Goal: Task Accomplishment & Management: Complete application form

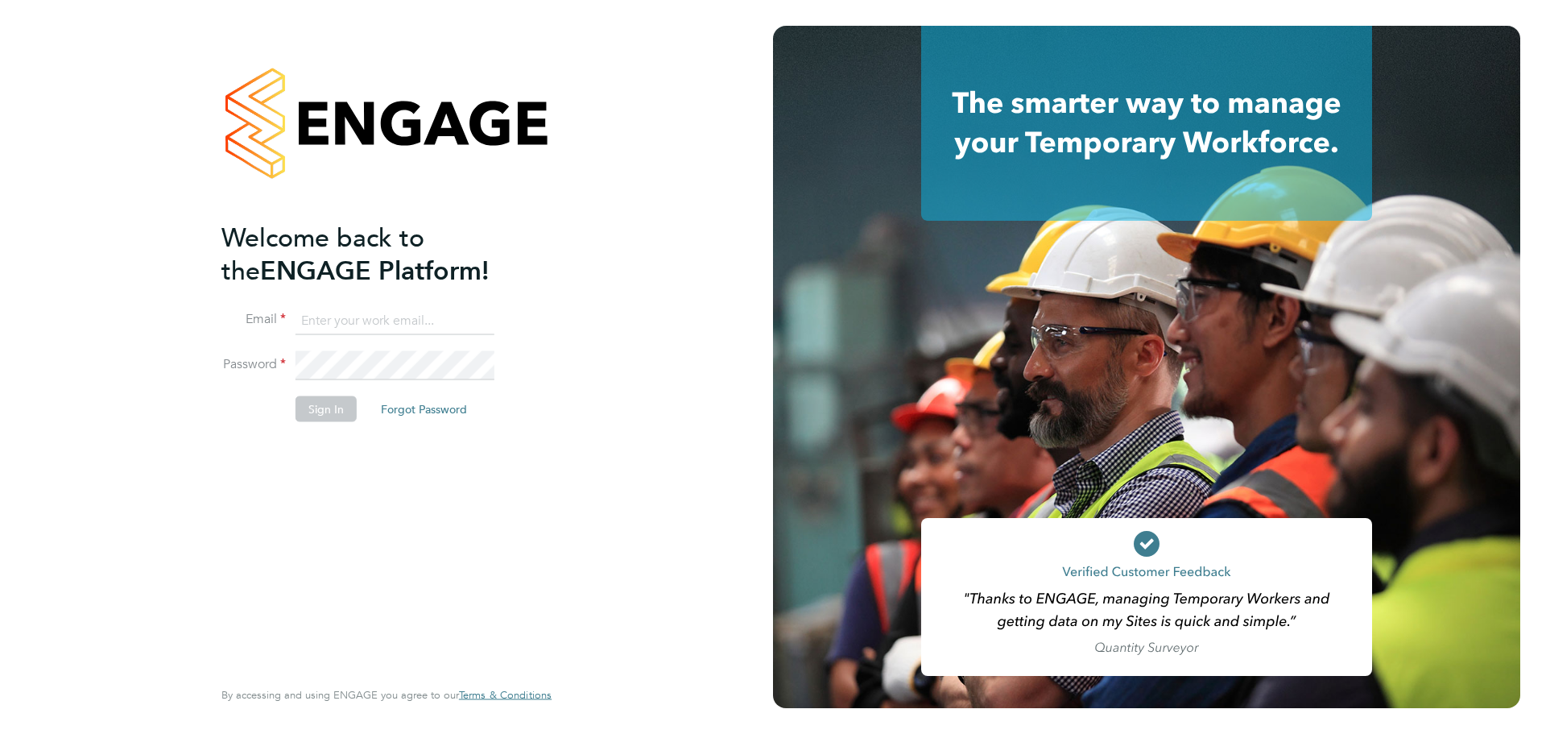
drag, startPoint x: 331, startPoint y: 307, endPoint x: 344, endPoint y: 333, distance: 29.5
click at [331, 307] on input at bounding box center [395, 320] width 199 height 29
click at [164, 299] on div "Welcome back to the ENGAGE Platform! Email Password Sign In Forgot Password Ent…" at bounding box center [386, 367] width 773 height 734
click at [373, 315] on input at bounding box center [395, 320] width 199 height 29
type input "mounir.mikhael@vistry.co.uk"
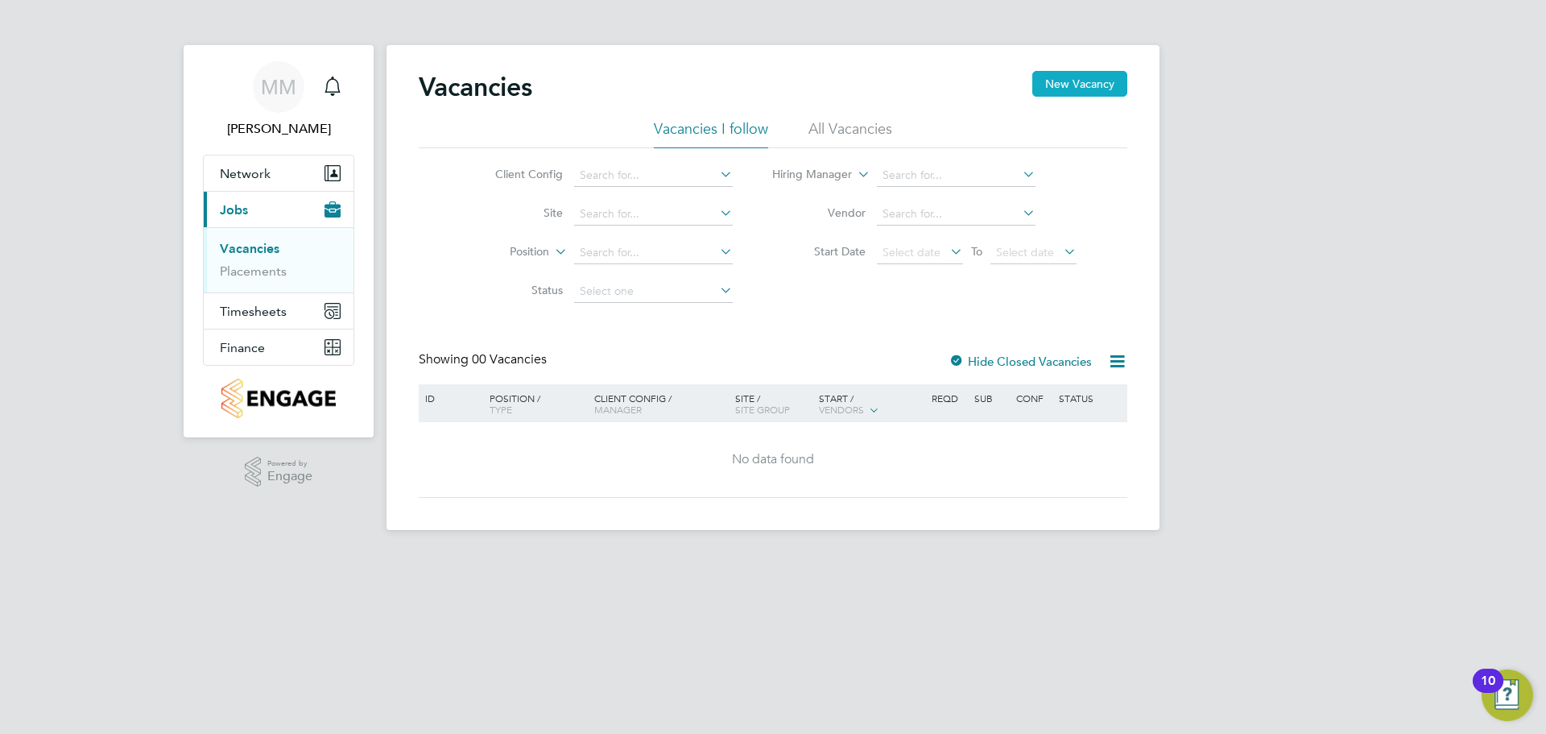
click at [1091, 83] on button "New Vacancy" at bounding box center [1080, 84] width 95 height 26
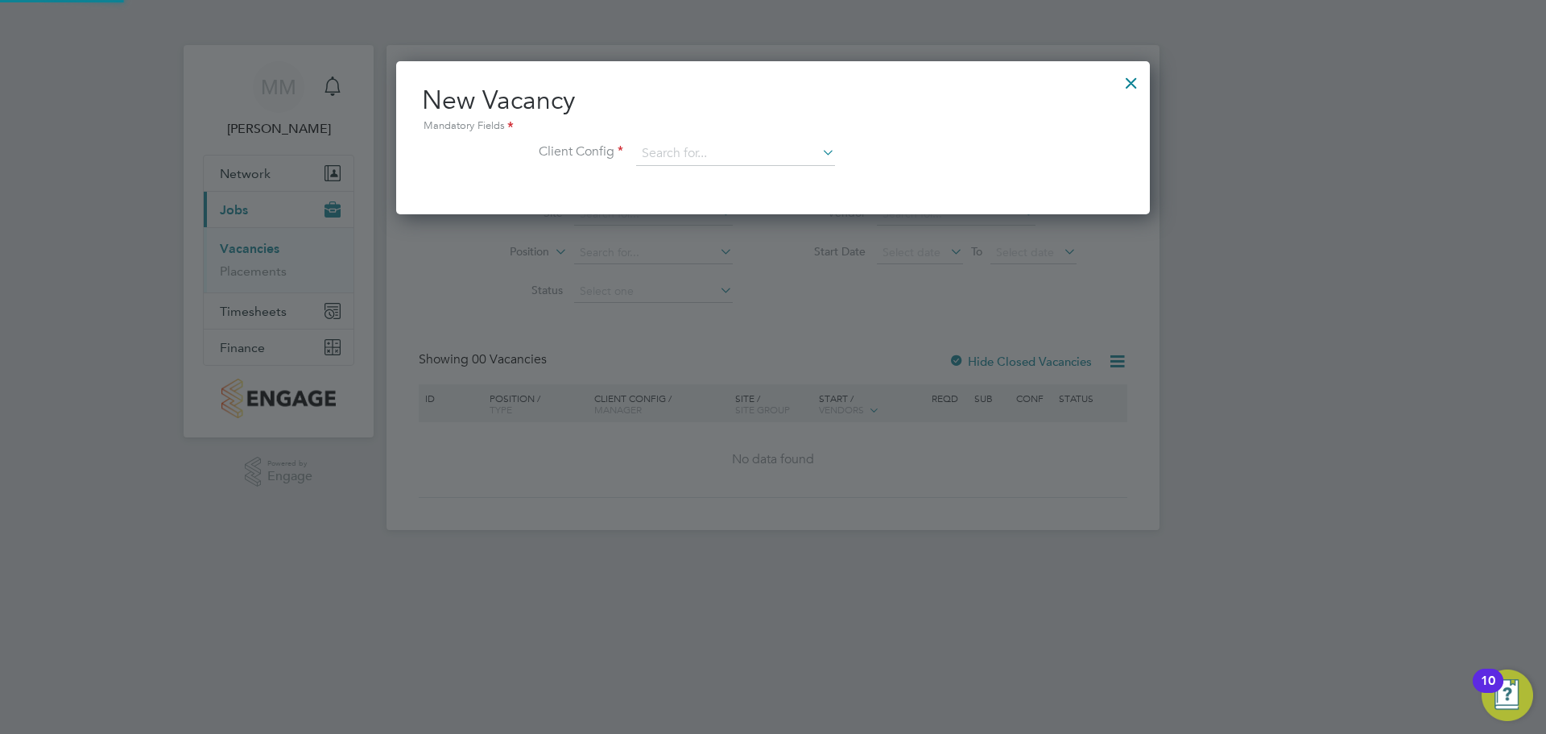
scroll to position [153, 755]
click at [717, 160] on input at bounding box center [735, 154] width 199 height 24
click at [818, 346] on li "Countryside Properties UK Ltd" at bounding box center [841, 352] width 412 height 22
type input "Countryside Properties UK Ltd"
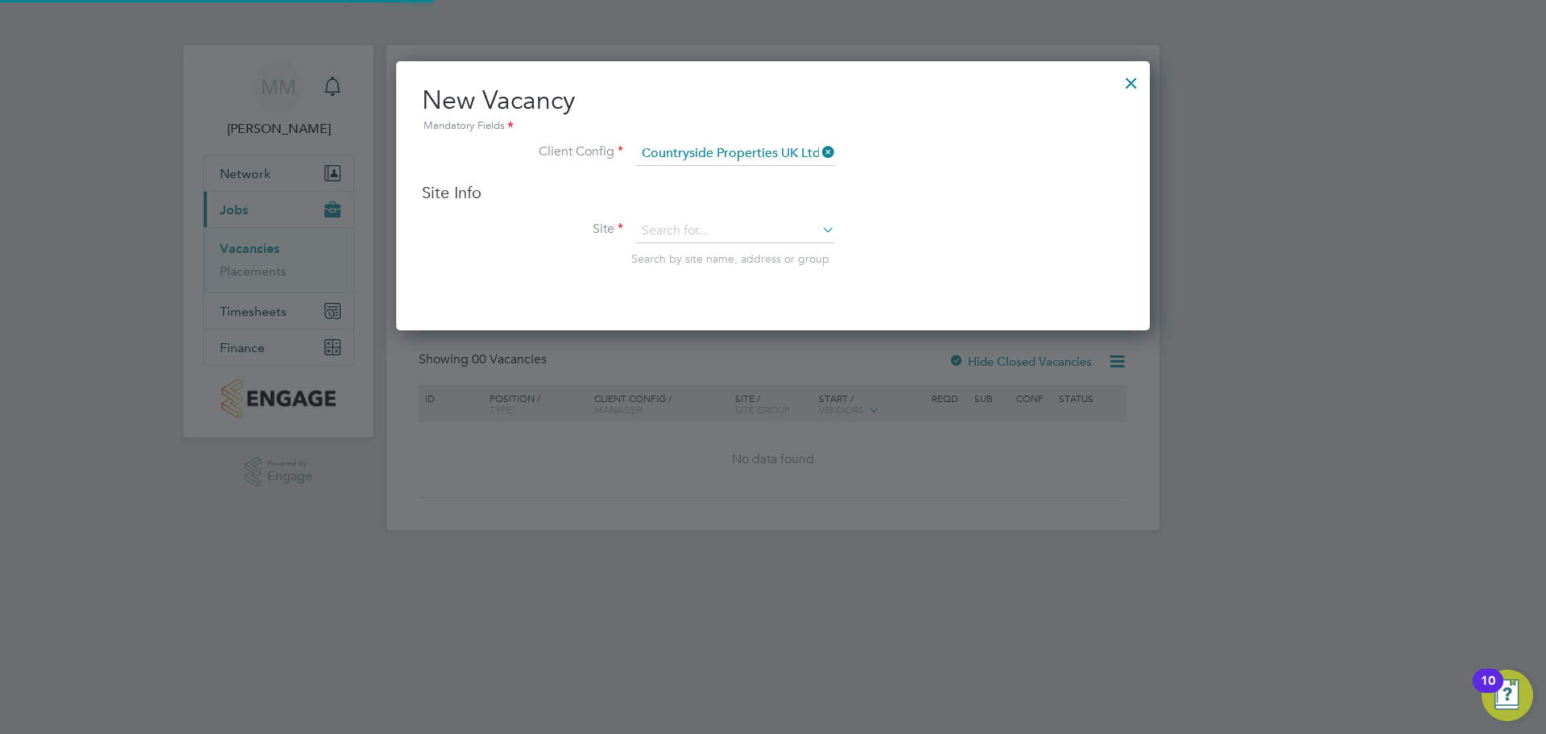
click at [732, 246] on li "Site Search by site name, address or group" at bounding box center [773, 258] width 702 height 79
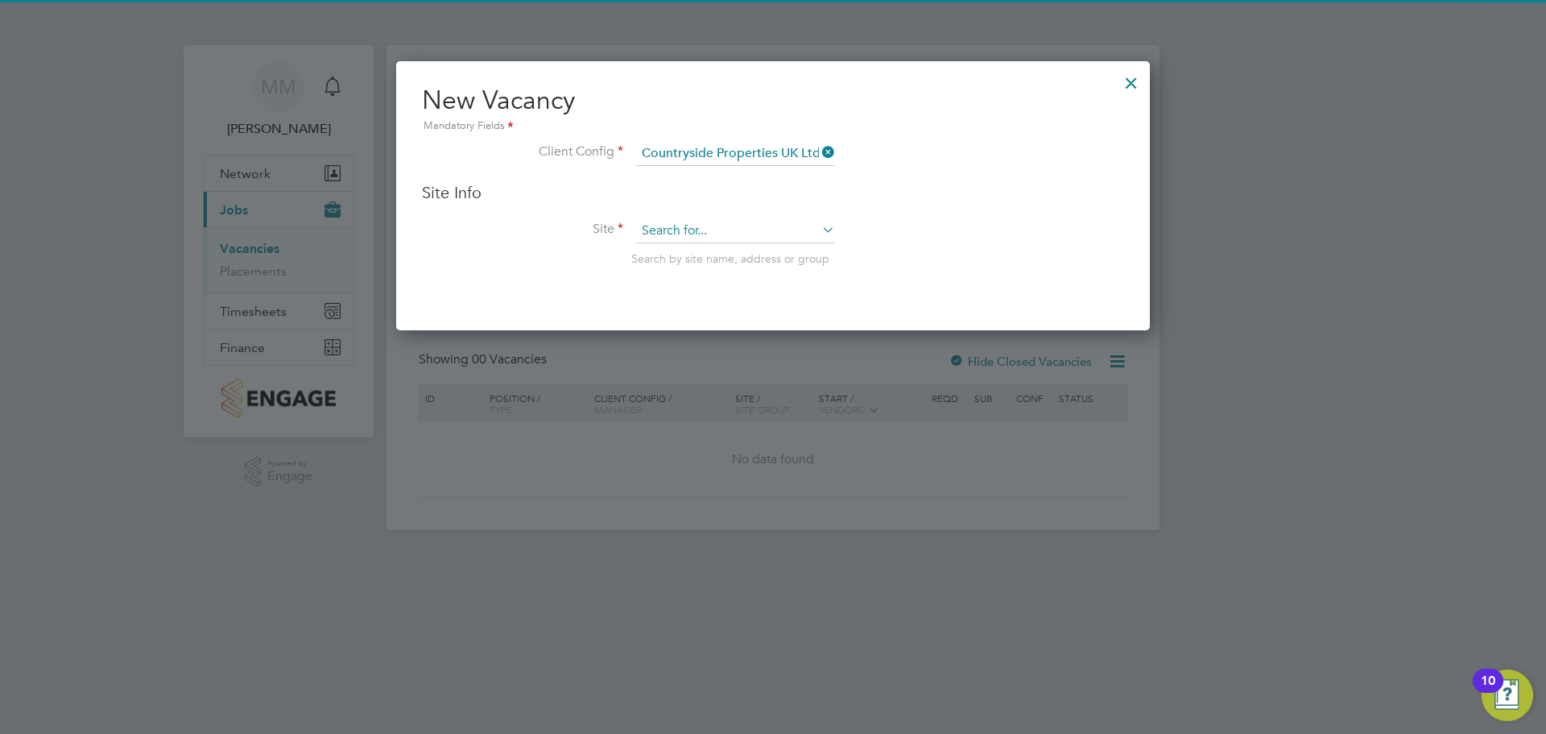
click at [726, 238] on input at bounding box center [735, 231] width 199 height 24
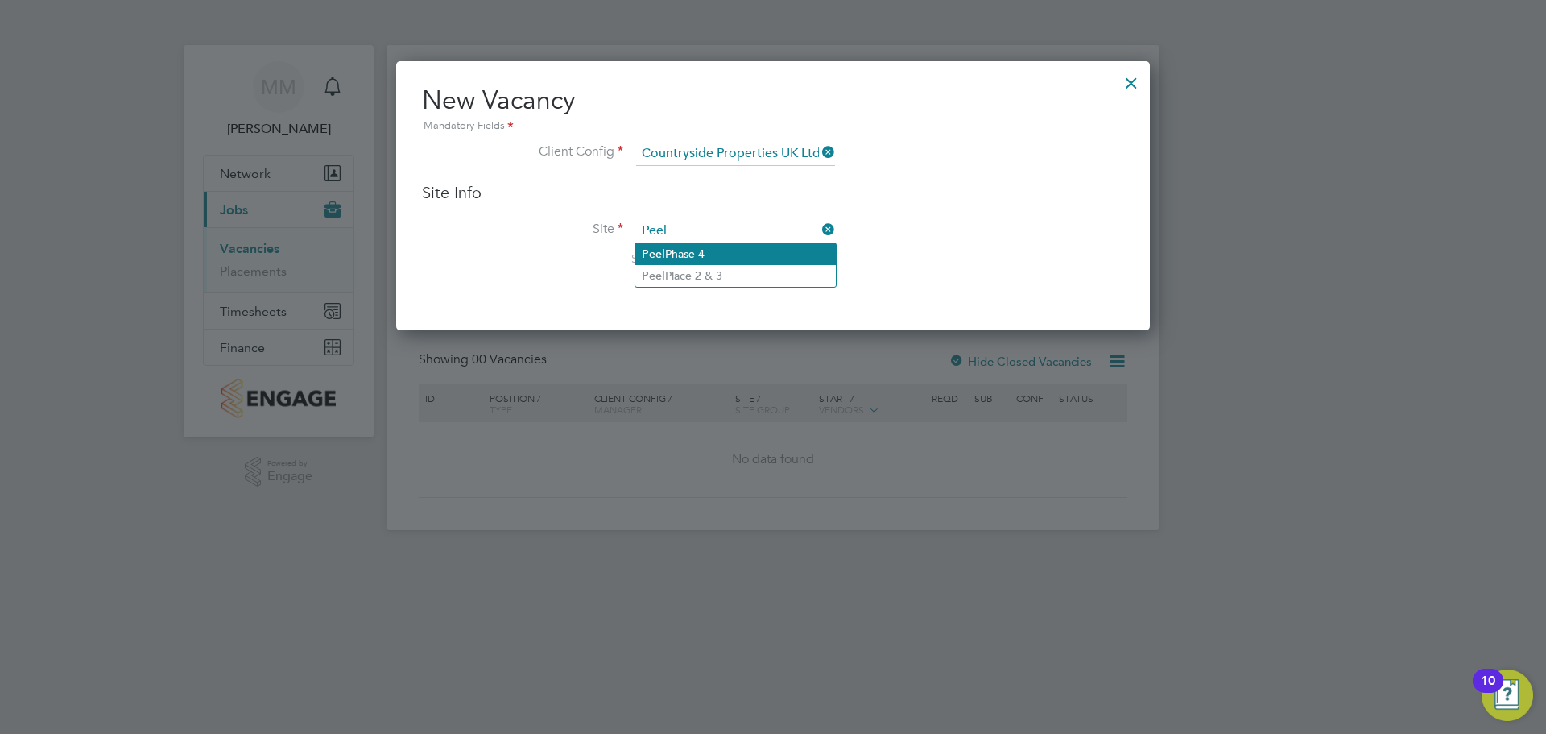
click at [726, 247] on li "Peel Phase 4" at bounding box center [735, 254] width 201 height 22
click at [960, 236] on li "Site Peel Search by site name, address or group" at bounding box center [773, 258] width 702 height 79
type input "Peel Phase 4"
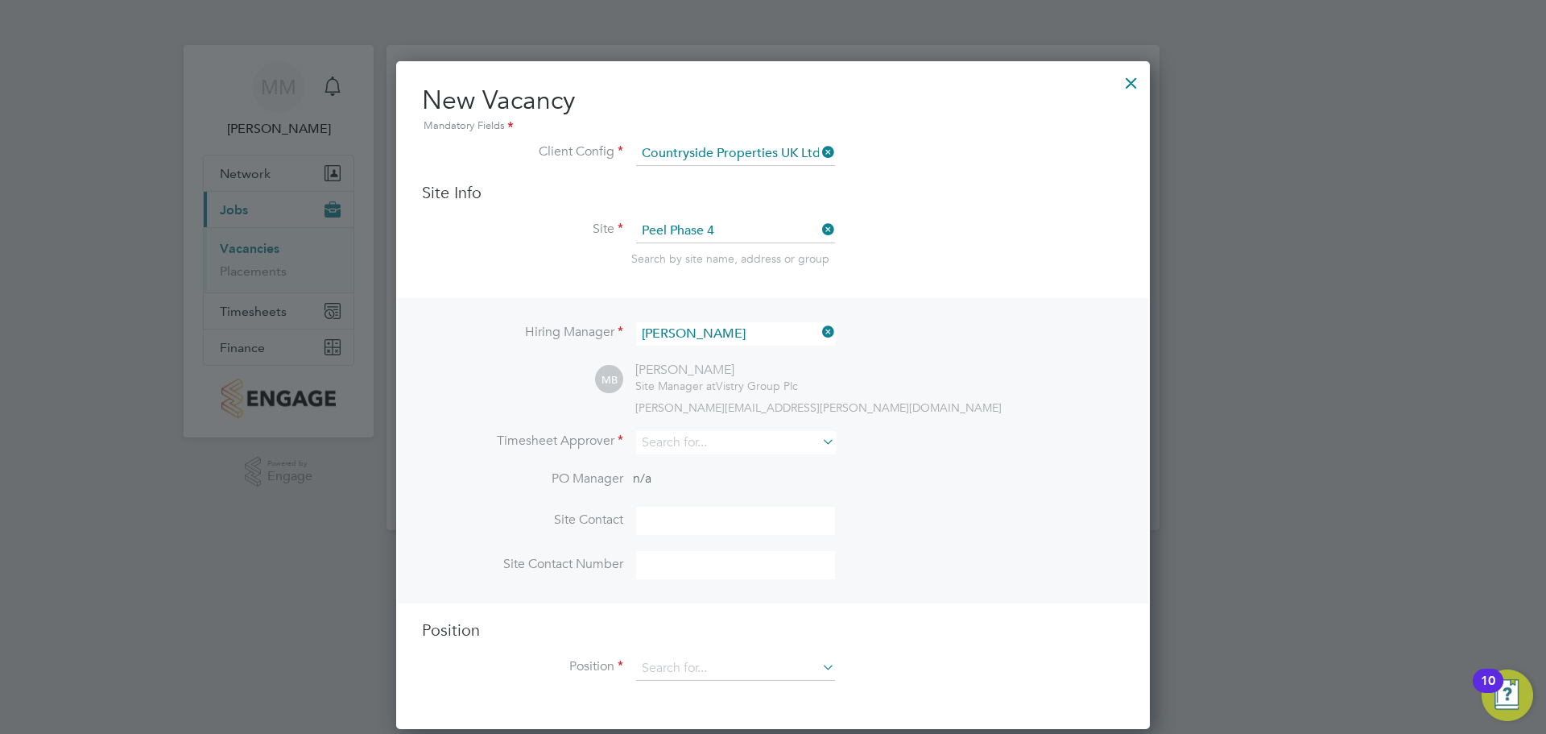
drag, startPoint x: 745, startPoint y: 428, endPoint x: 738, endPoint y: 445, distance: 18.4
click at [743, 428] on div "Hiring Manager Mihai Balan MB Mihai Balan Site Manager at Vistry Group Plc miha…" at bounding box center [773, 450] width 751 height 305
click at [738, 445] on input at bounding box center [735, 442] width 199 height 23
drag, startPoint x: 682, startPoint y: 473, endPoint x: 823, endPoint y: 470, distance: 141.0
click at [682, 472] on li "Miha i [PERSON_NAME]" at bounding box center [735, 466] width 201 height 22
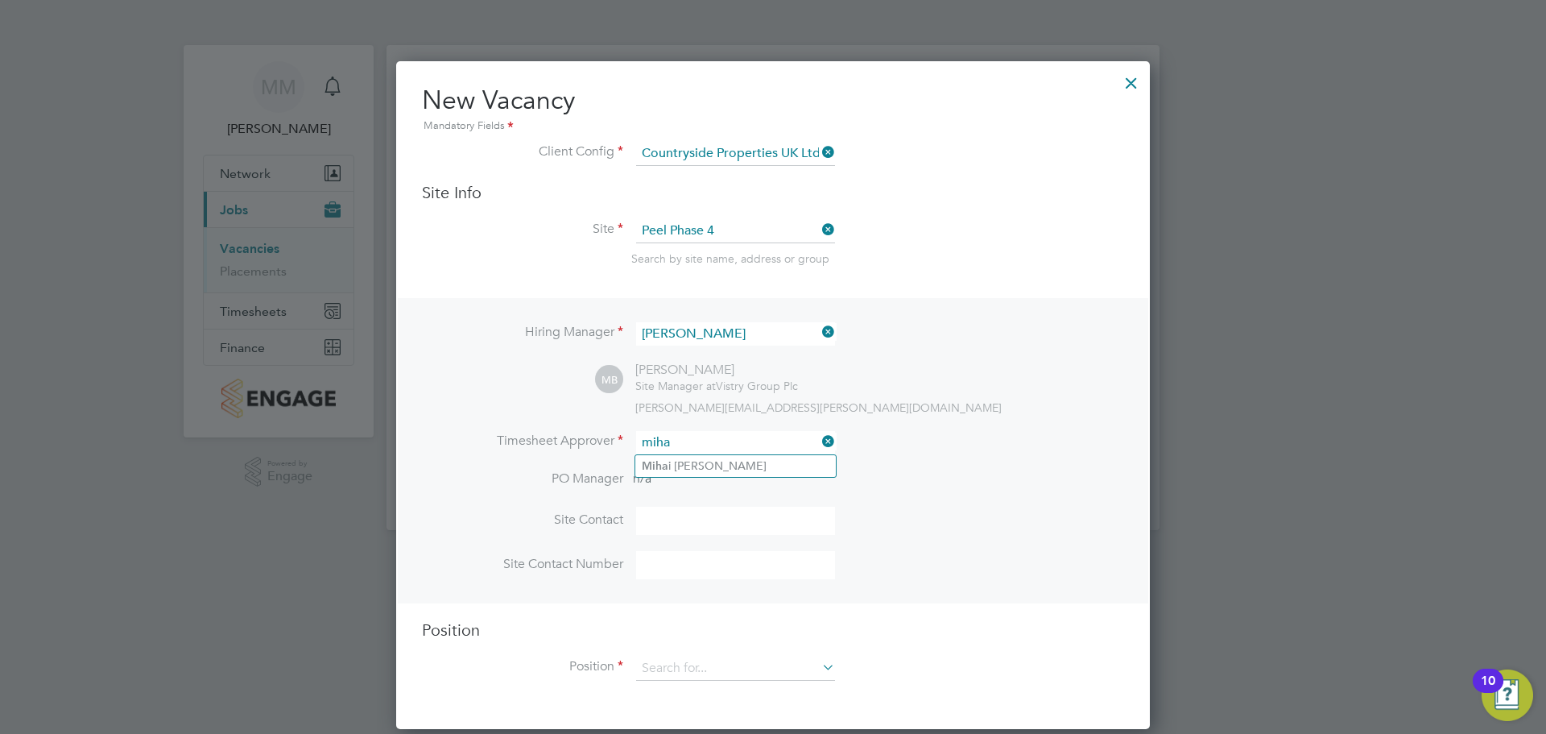
type input "[PERSON_NAME]"
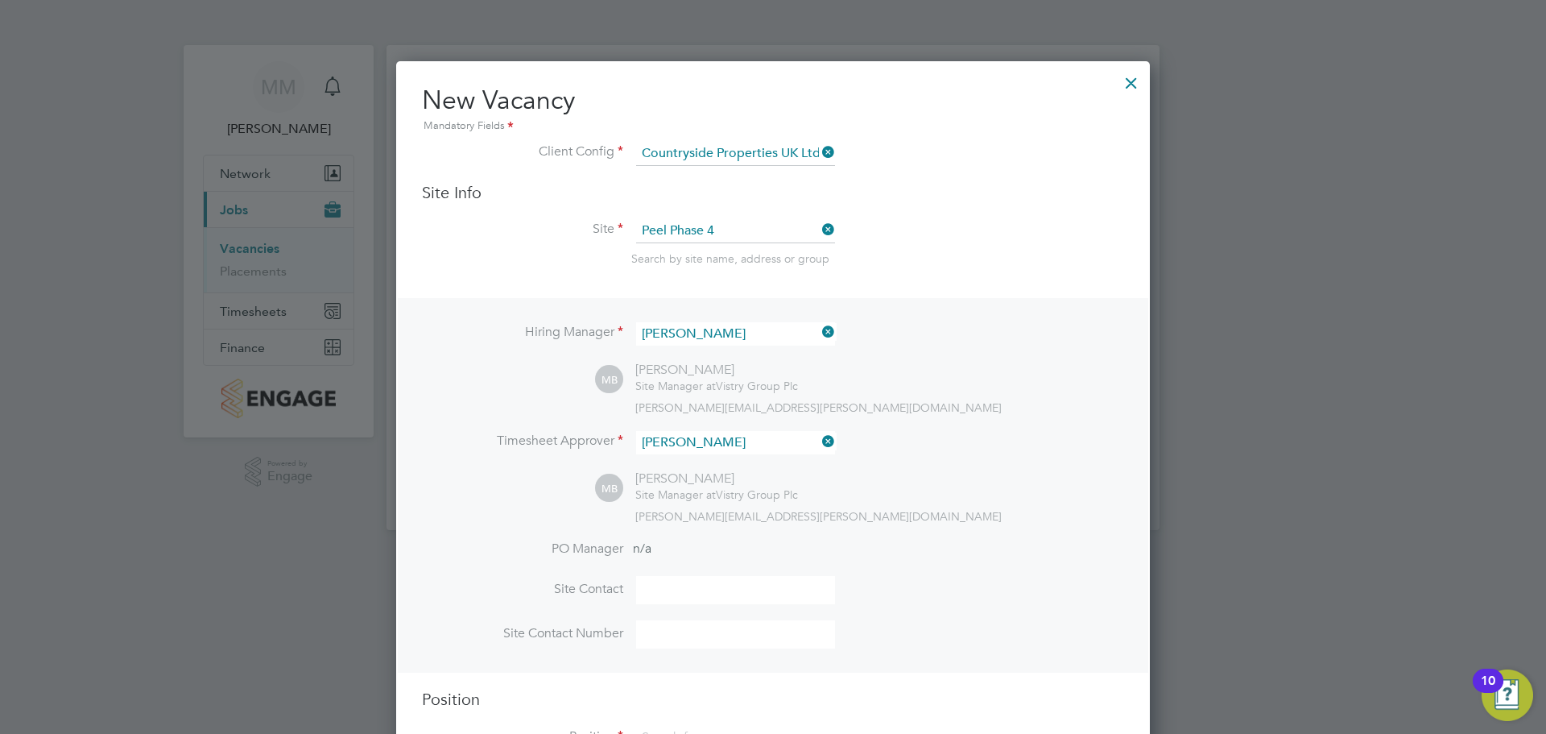
click at [877, 470] on li "Timesheet Approver Mihai Balan" at bounding box center [773, 450] width 702 height 39
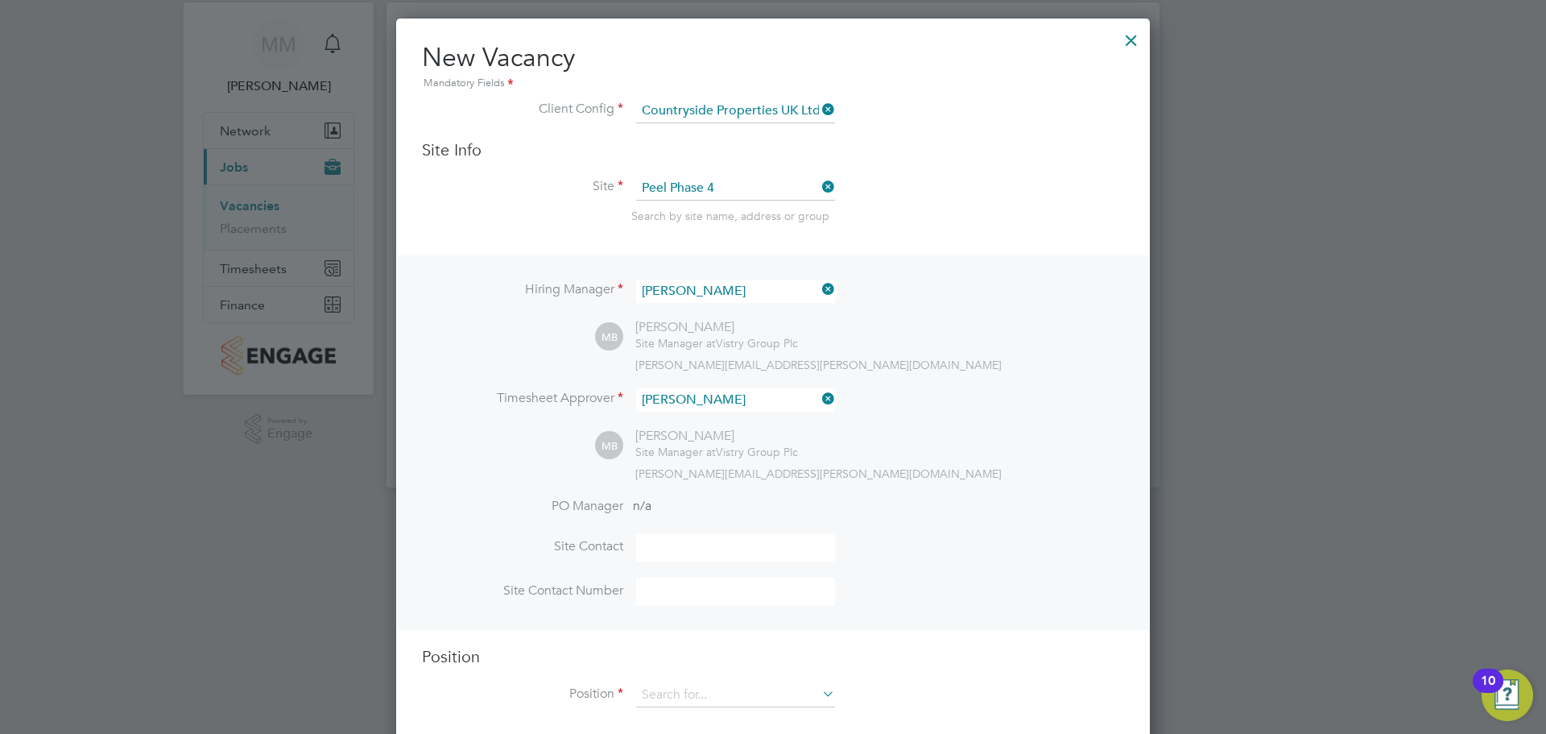
scroll to position [66, 0]
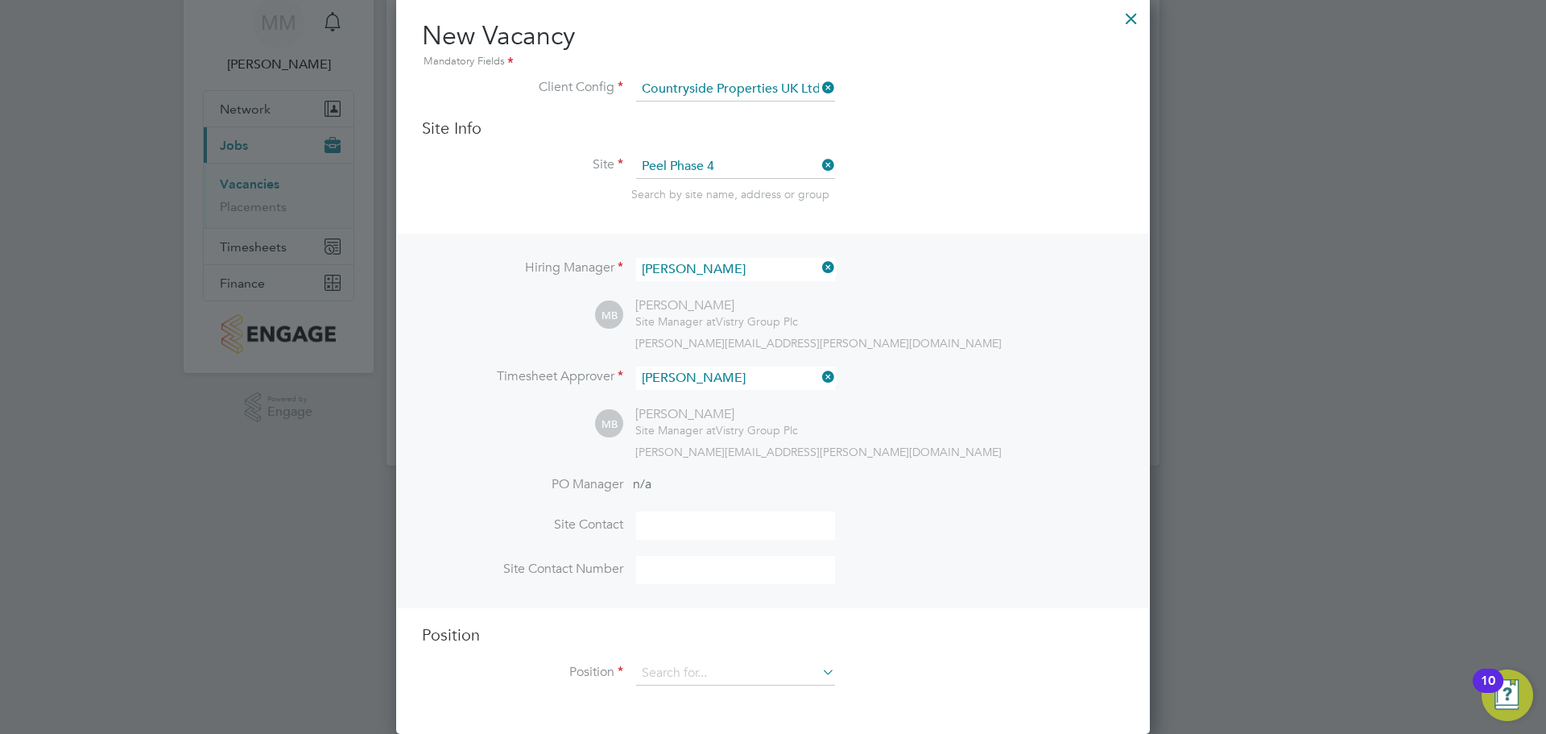
click at [722, 530] on input at bounding box center [735, 525] width 199 height 28
click at [722, 658] on div "Position Position" at bounding box center [773, 662] width 702 height 77
click at [718, 668] on input at bounding box center [735, 672] width 199 height 24
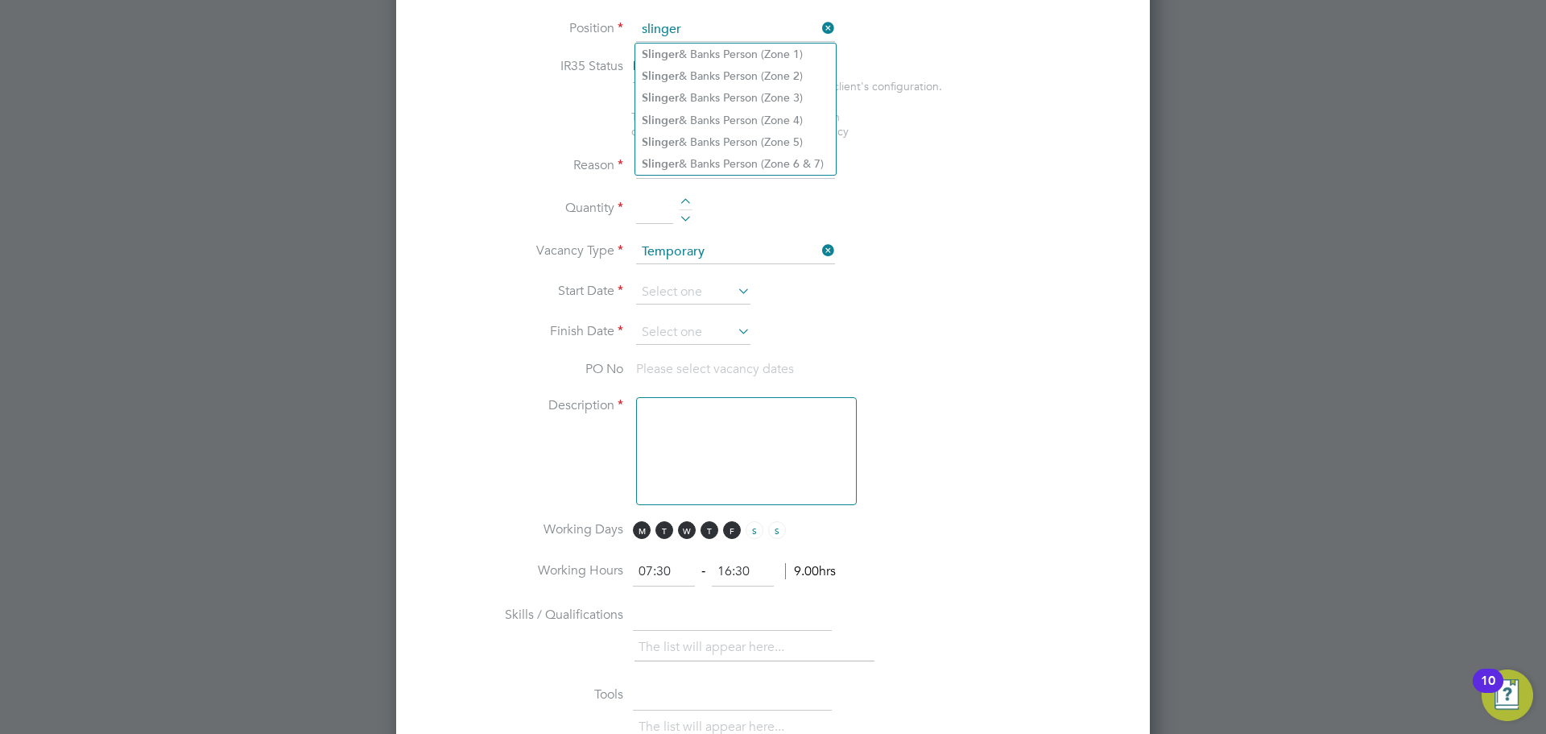
scroll to position [391, 0]
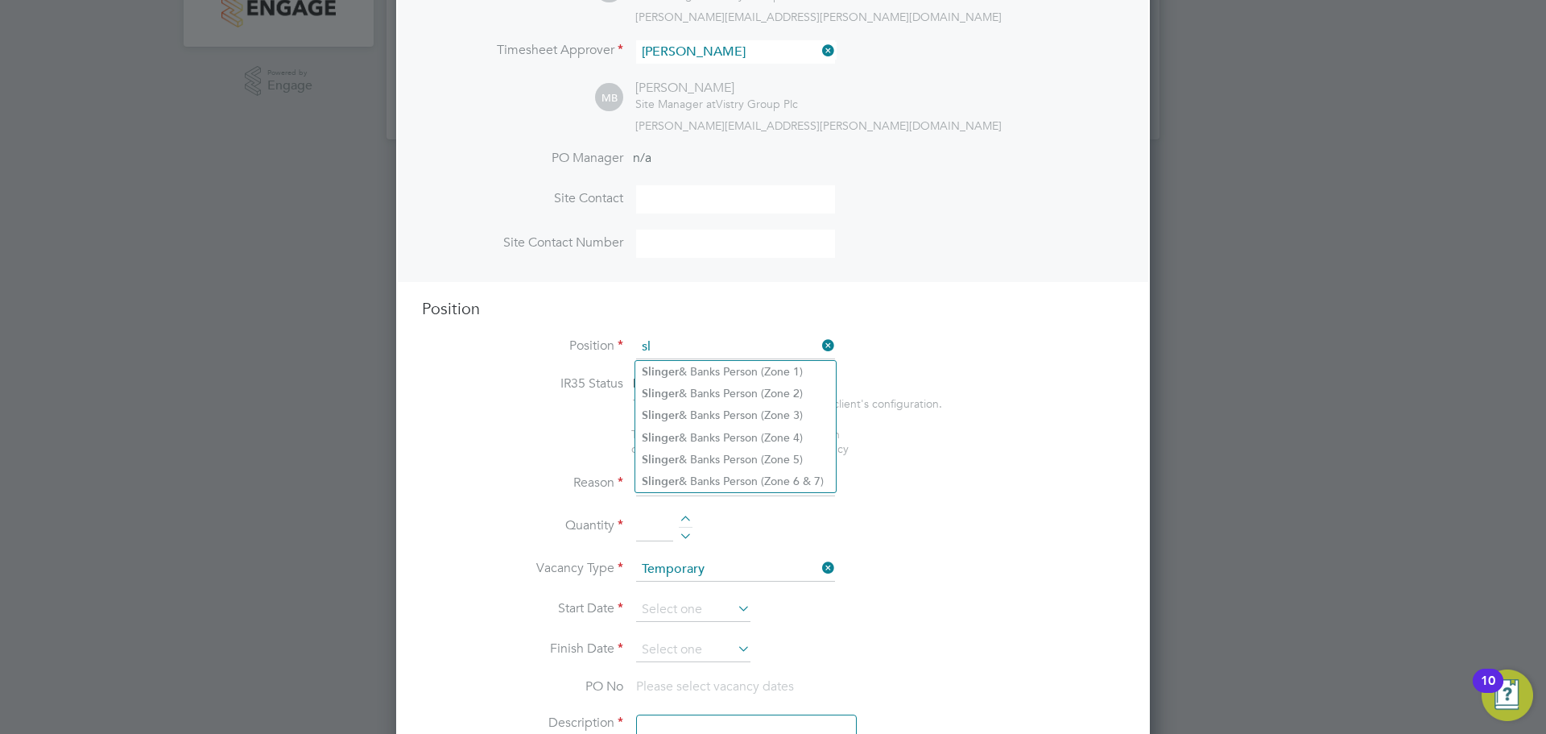
type input "s"
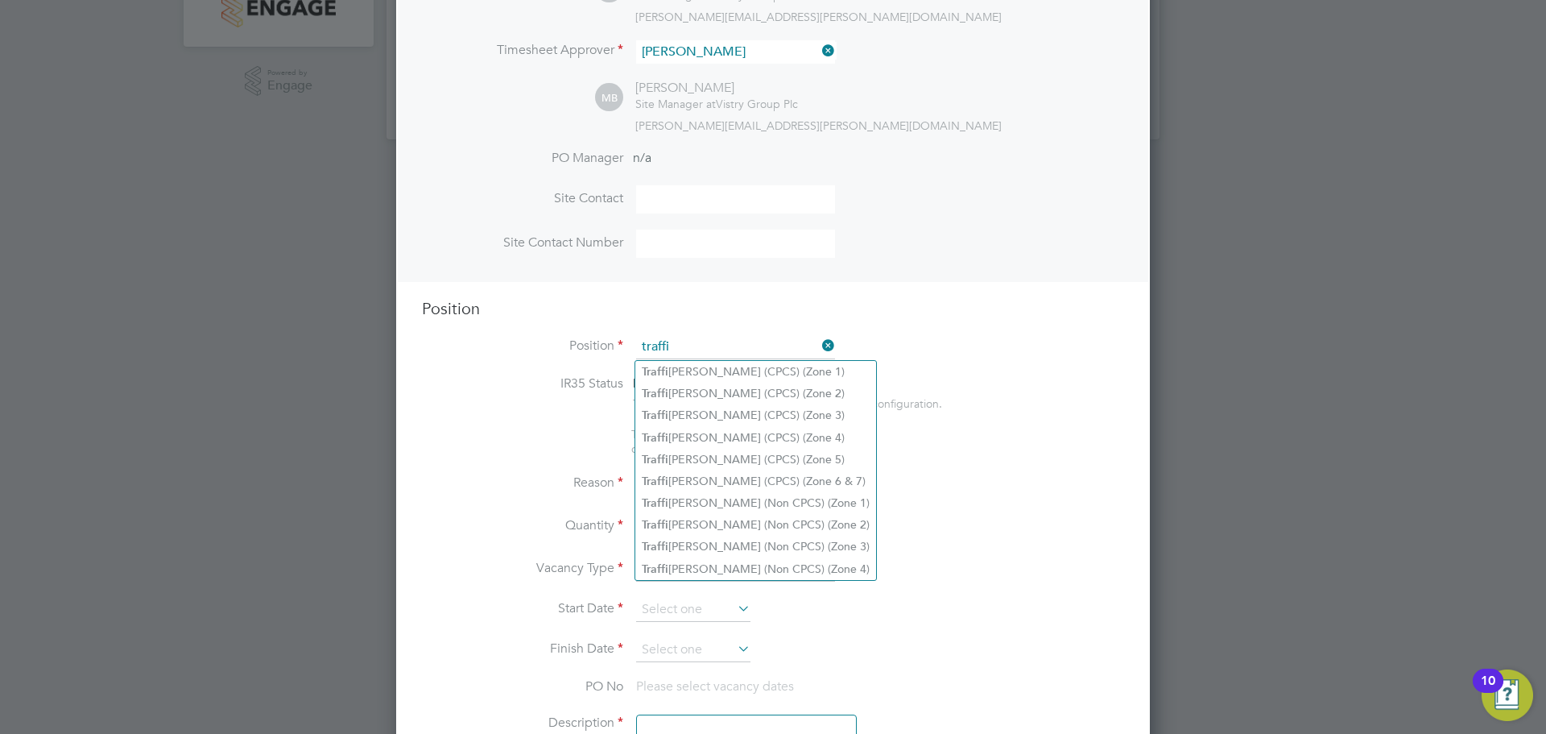
type input "traffi"
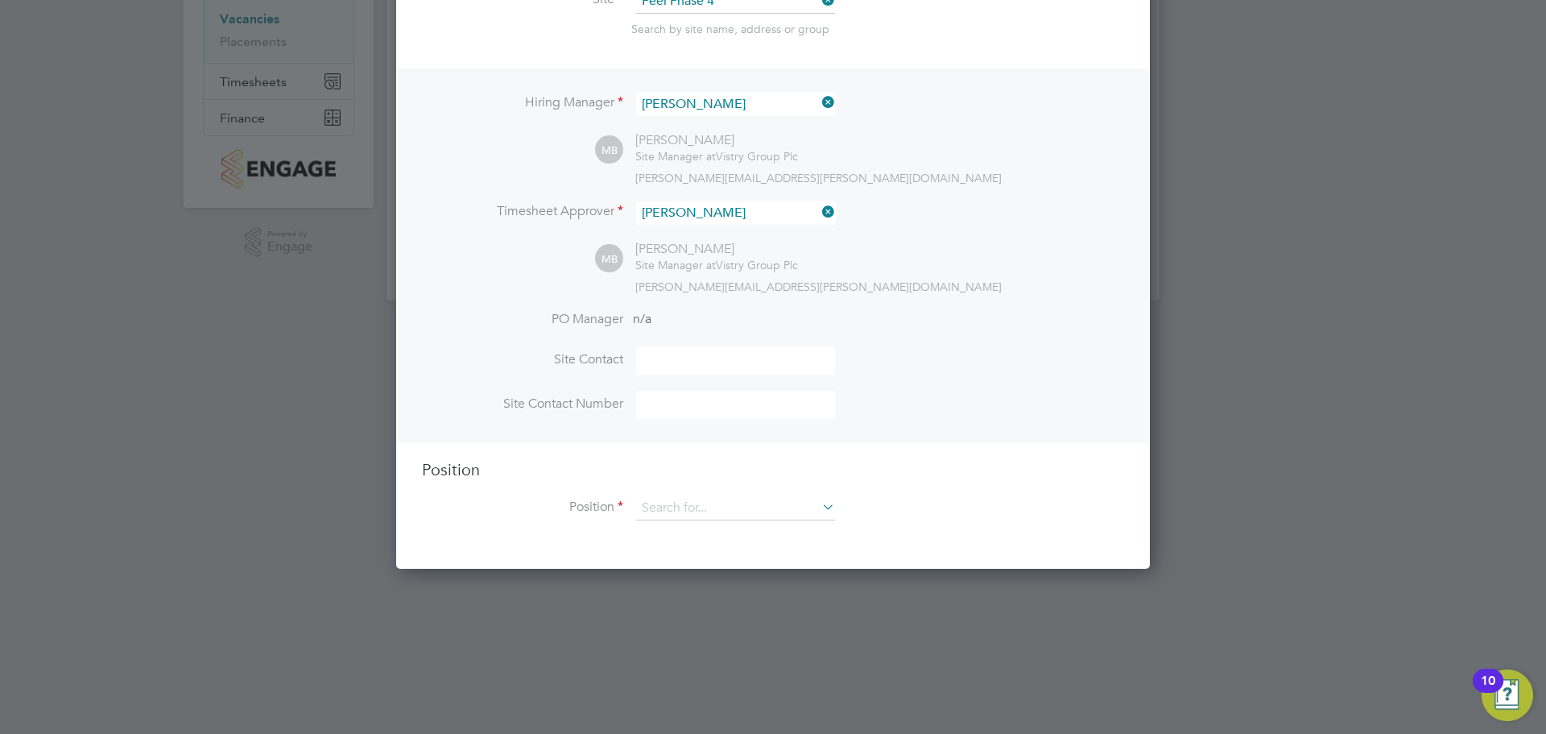
scroll to position [66, 0]
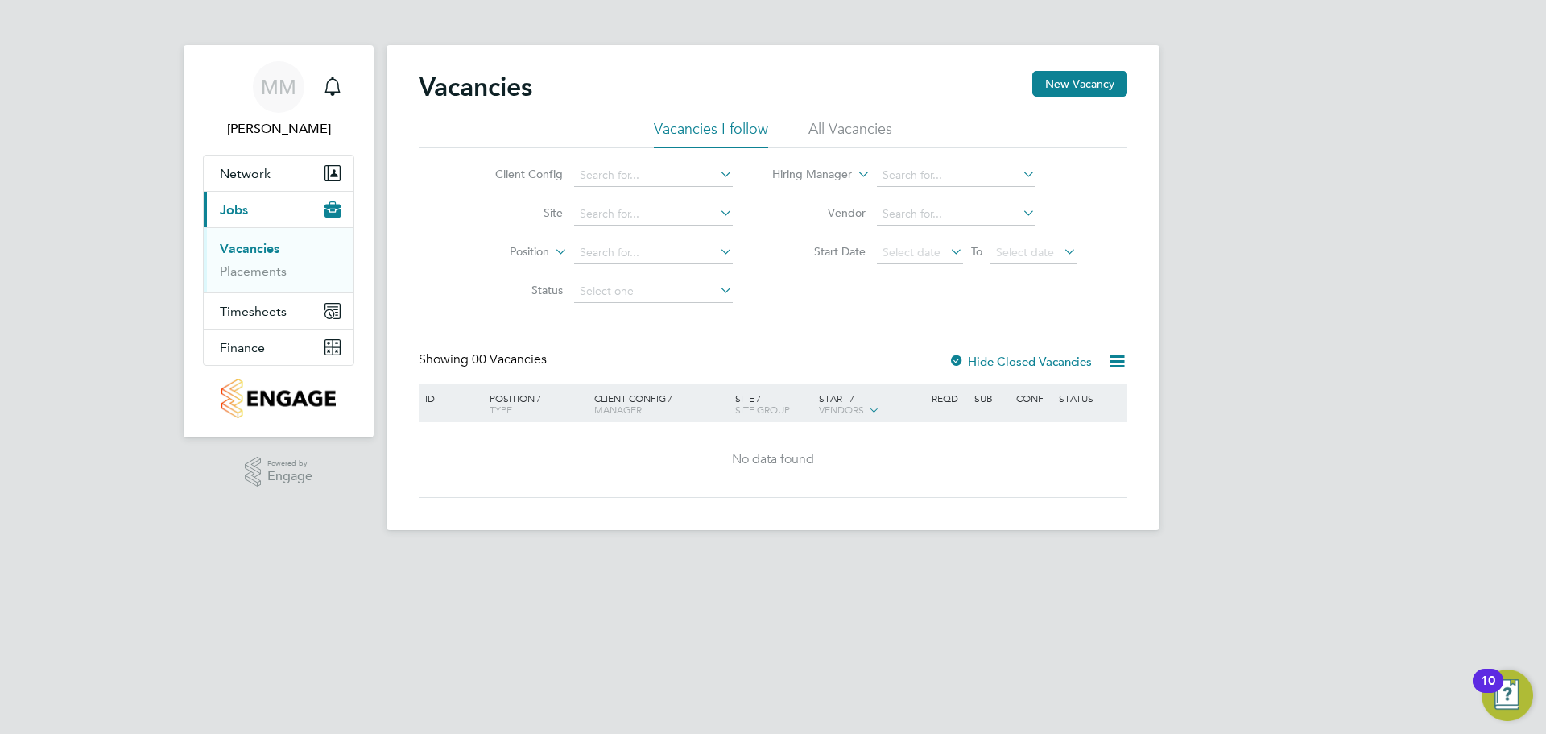
click at [842, 126] on li "All Vacancies" at bounding box center [851, 133] width 84 height 29
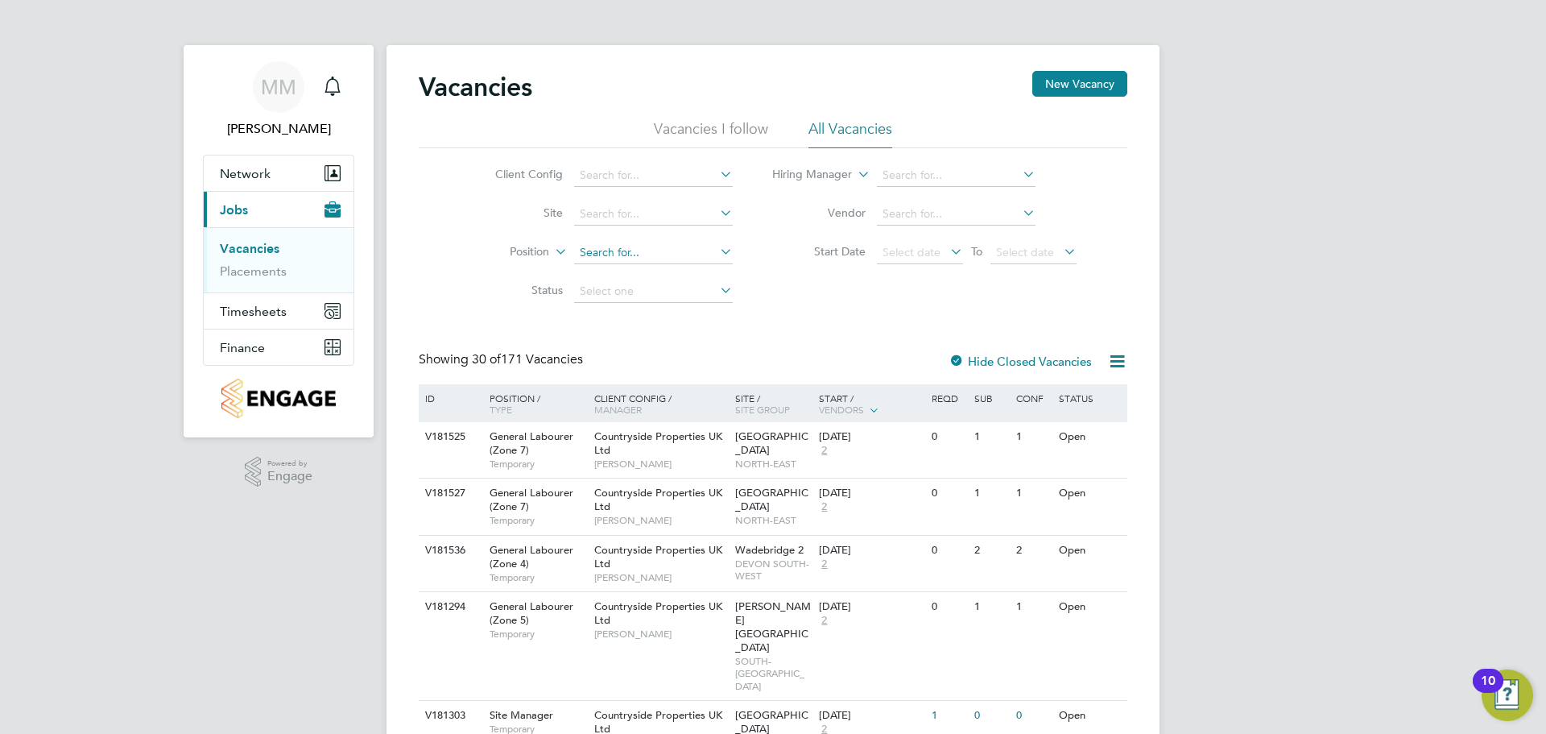
click at [676, 260] on input at bounding box center [653, 253] width 159 height 23
click at [1020, 179] on icon at bounding box center [1020, 174] width 0 height 23
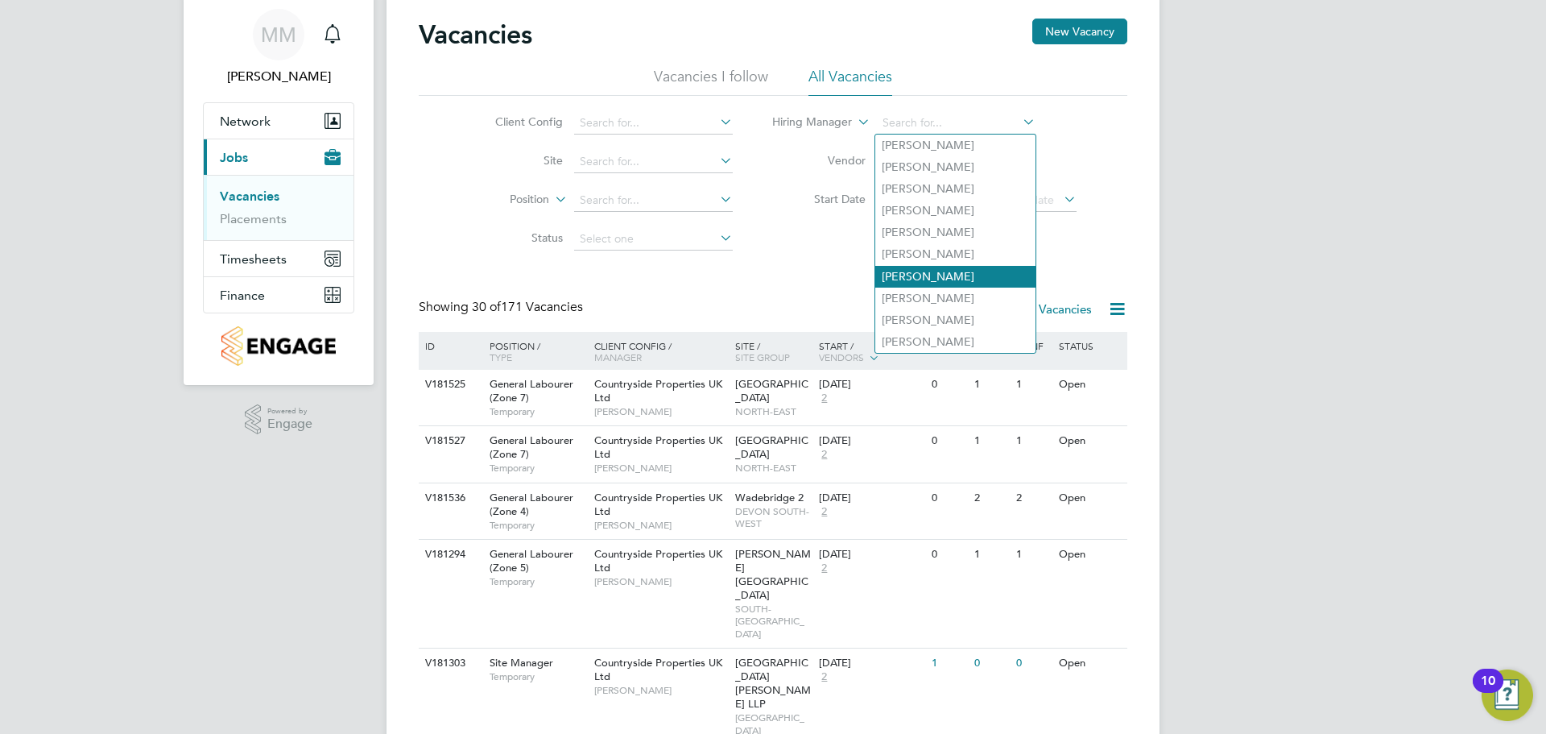
scroll to position [81, 0]
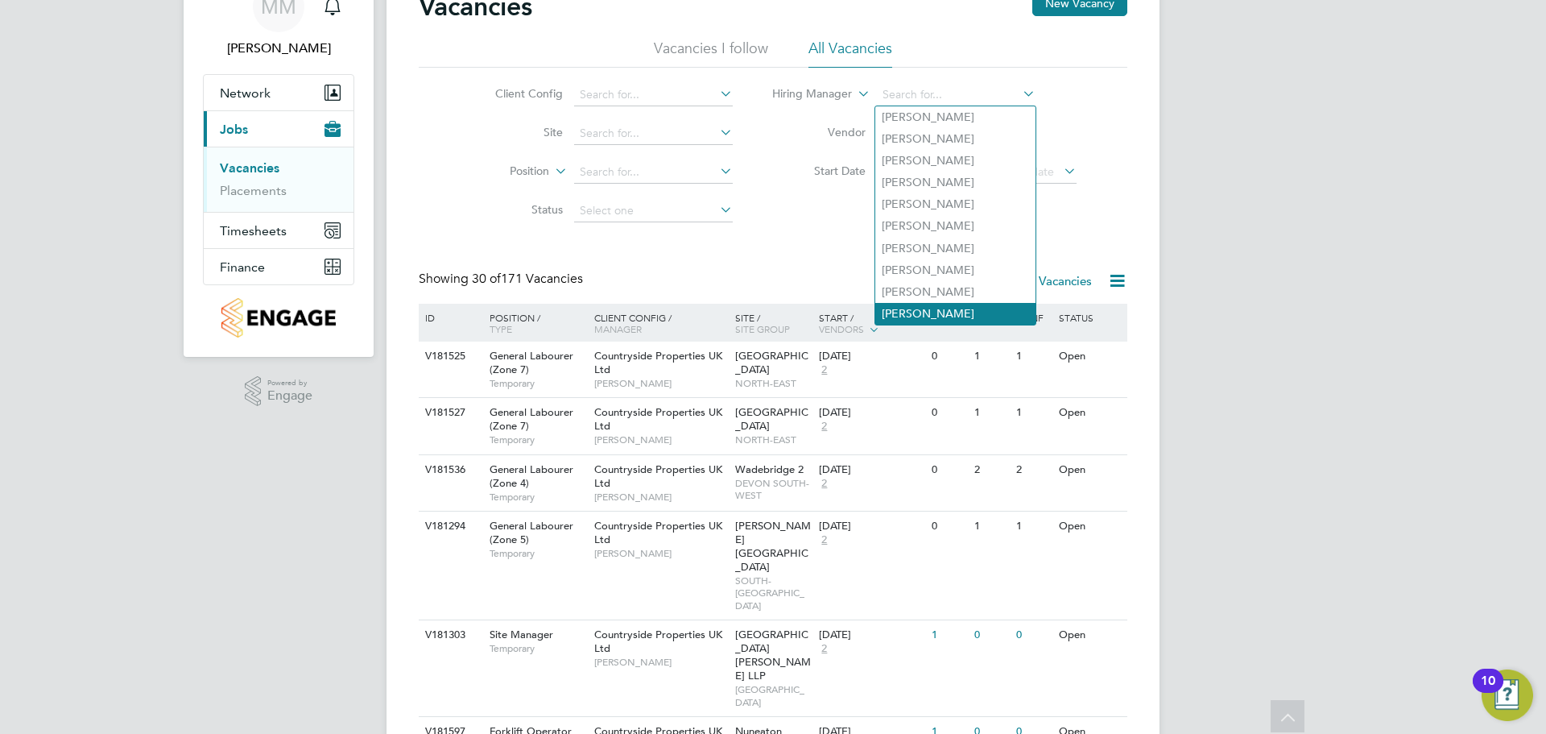
click at [967, 310] on li "[PERSON_NAME]" at bounding box center [955, 314] width 160 height 22
type input "[PERSON_NAME]"
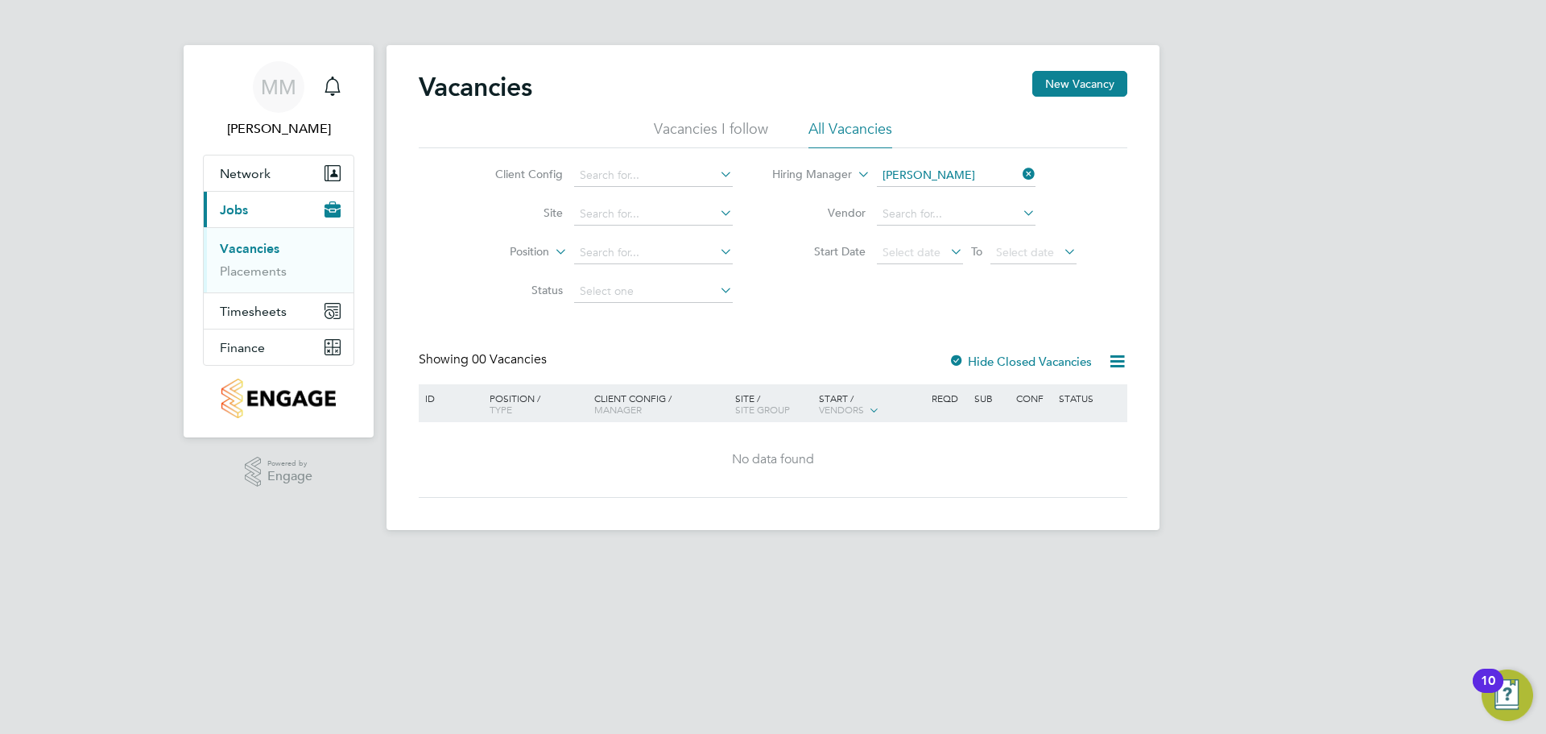
click at [962, 161] on li "Hiring Manager [PERSON_NAME]" at bounding box center [925, 175] width 344 height 39
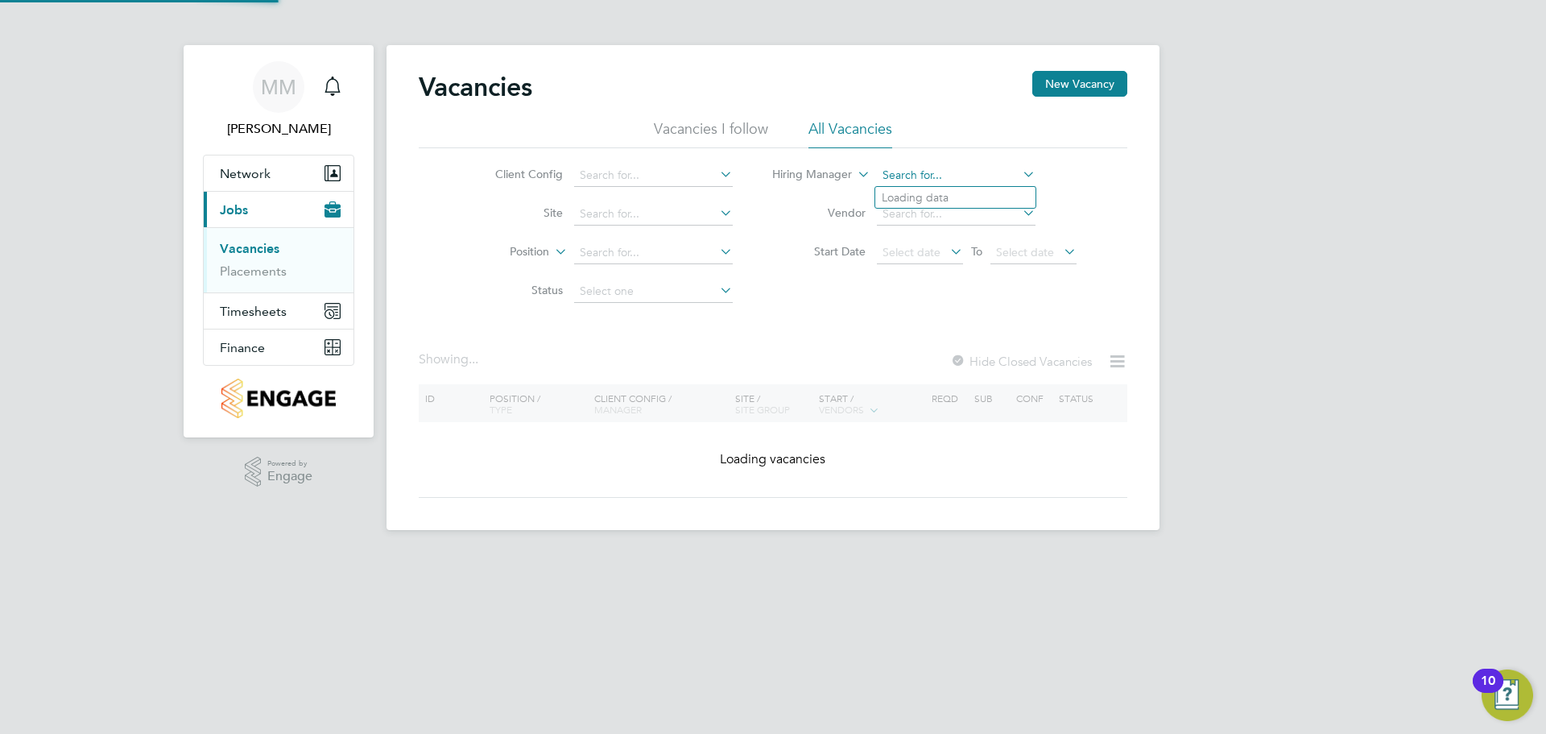
drag, startPoint x: 969, startPoint y: 172, endPoint x: 1020, endPoint y: 173, distance: 50.8
click at [969, 172] on input at bounding box center [956, 175] width 159 height 23
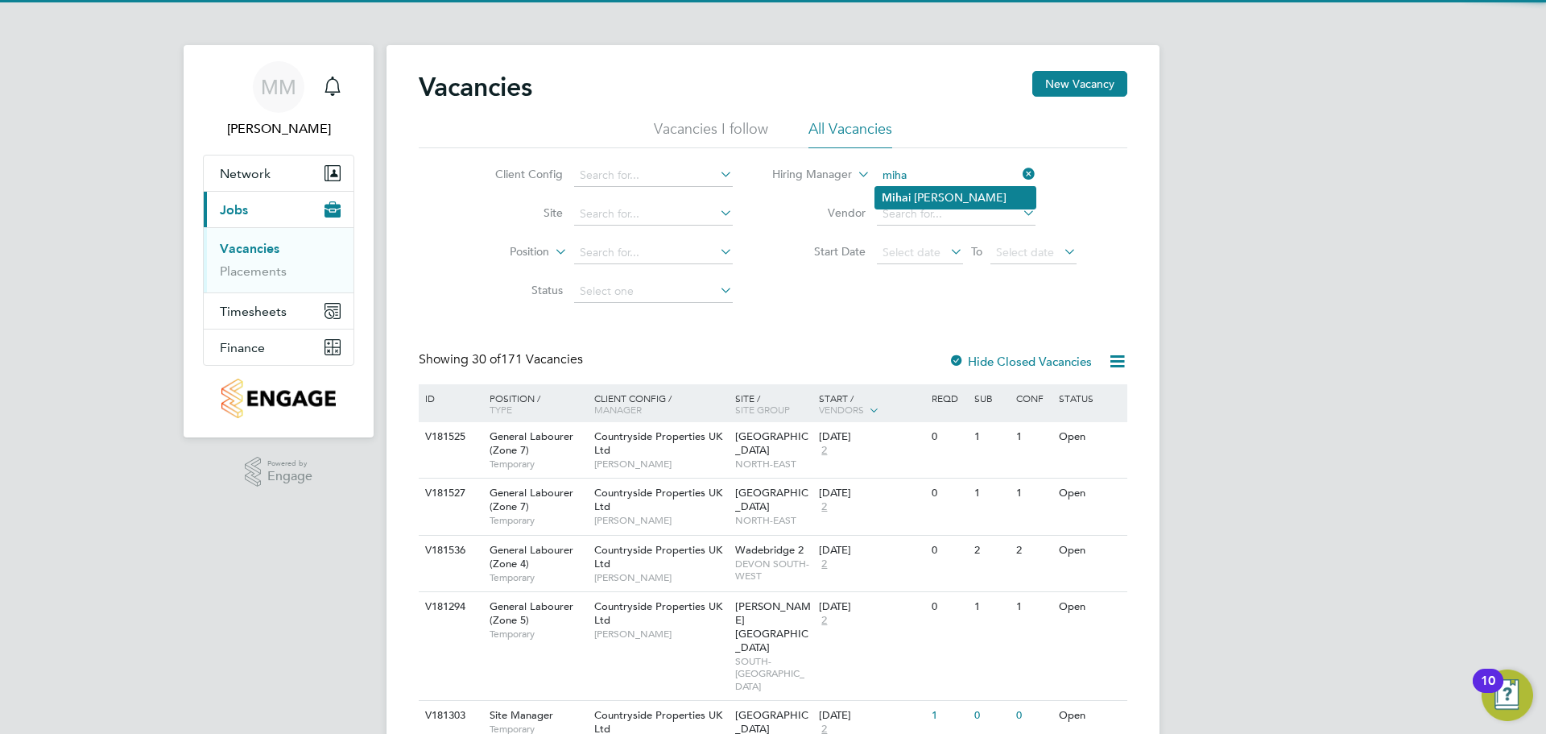
click at [937, 197] on li "Miha i [PERSON_NAME]" at bounding box center [955, 198] width 160 height 22
type input "[PERSON_NAME]"
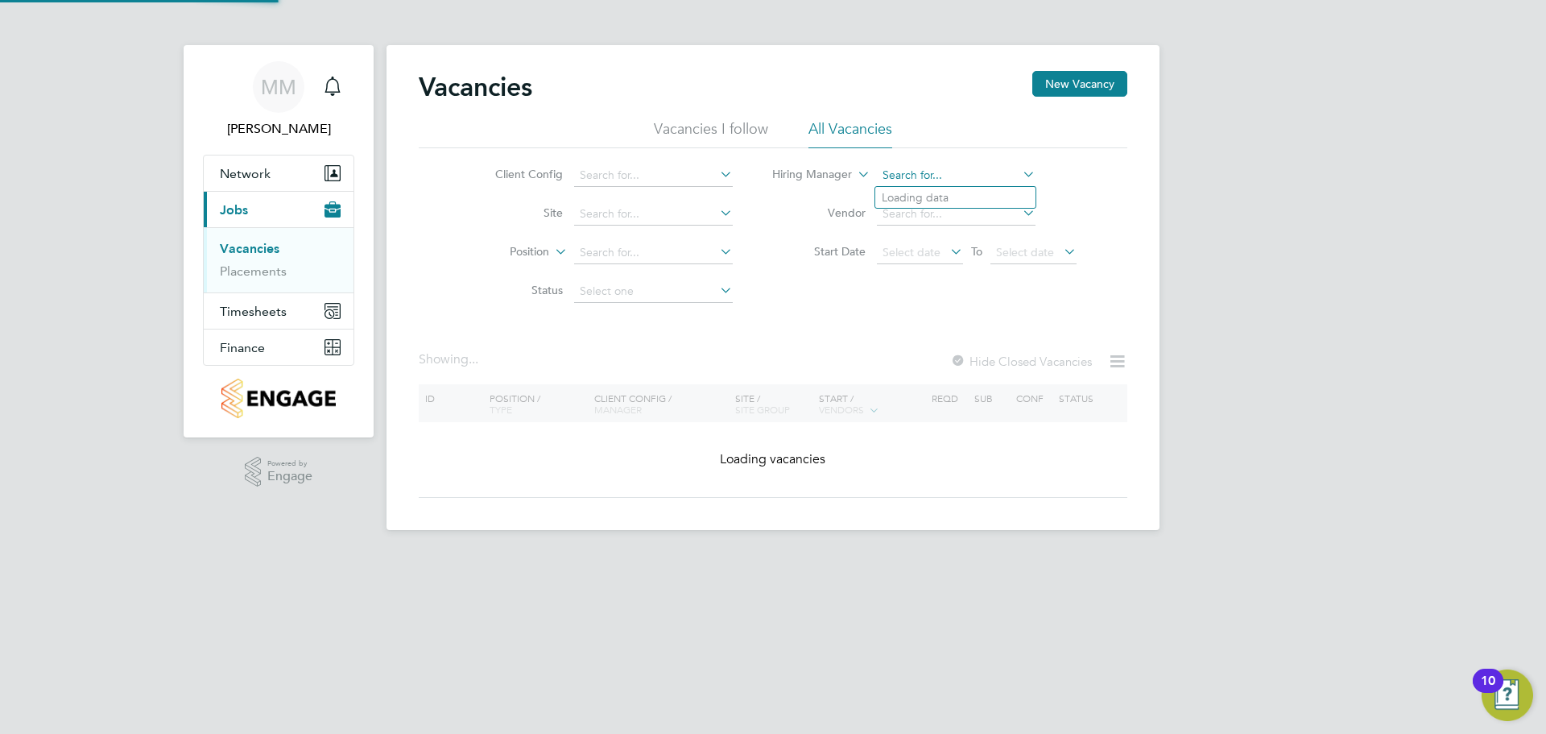
click at [959, 173] on input at bounding box center [956, 175] width 159 height 23
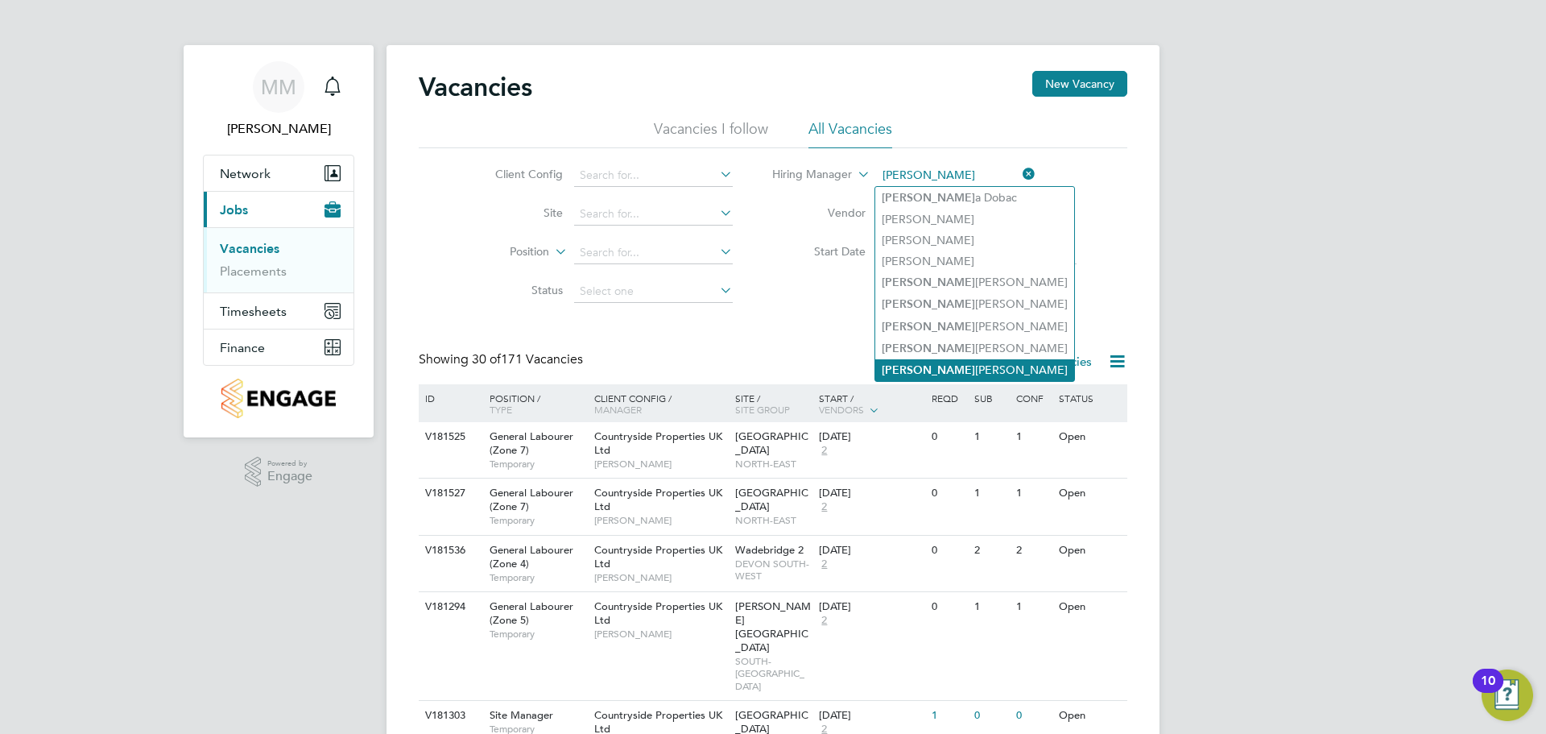
click at [943, 359] on li "[PERSON_NAME]" at bounding box center [974, 370] width 199 height 22
type input "[PERSON_NAME]"
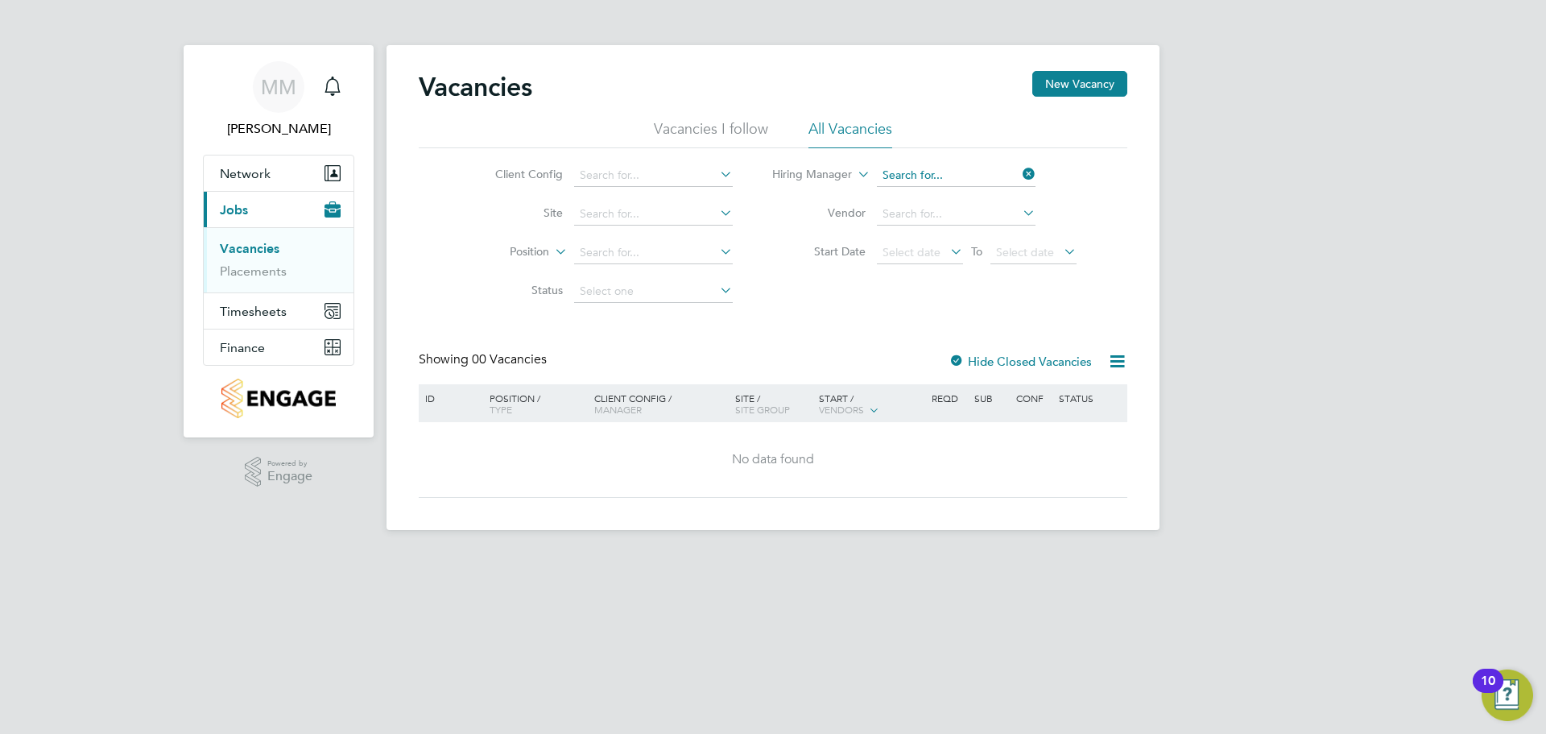
drag, startPoint x: 958, startPoint y: 168, endPoint x: 969, endPoint y: 168, distance: 11.3
click at [958, 168] on input at bounding box center [956, 175] width 159 height 23
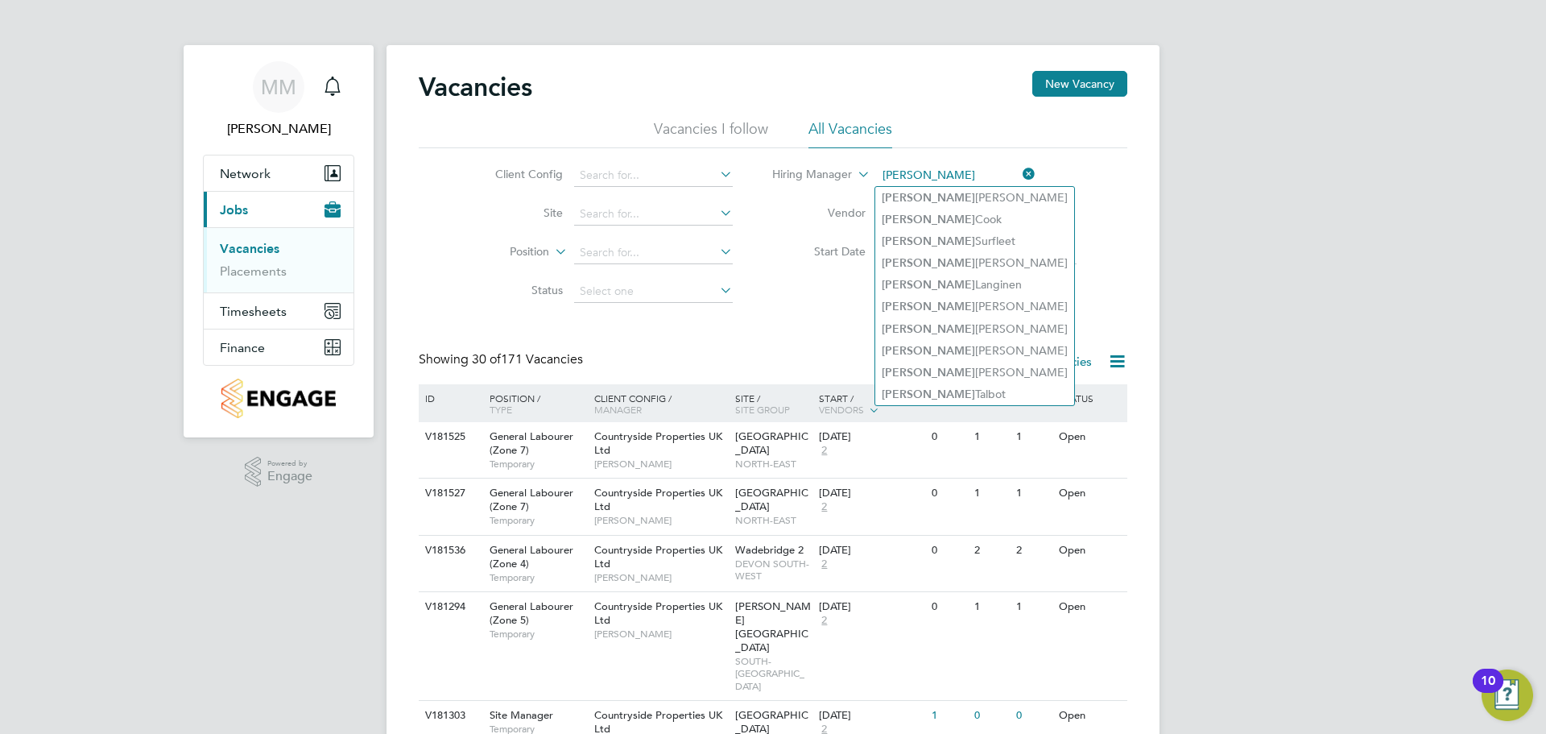
type input "[PERSON_NAME]"
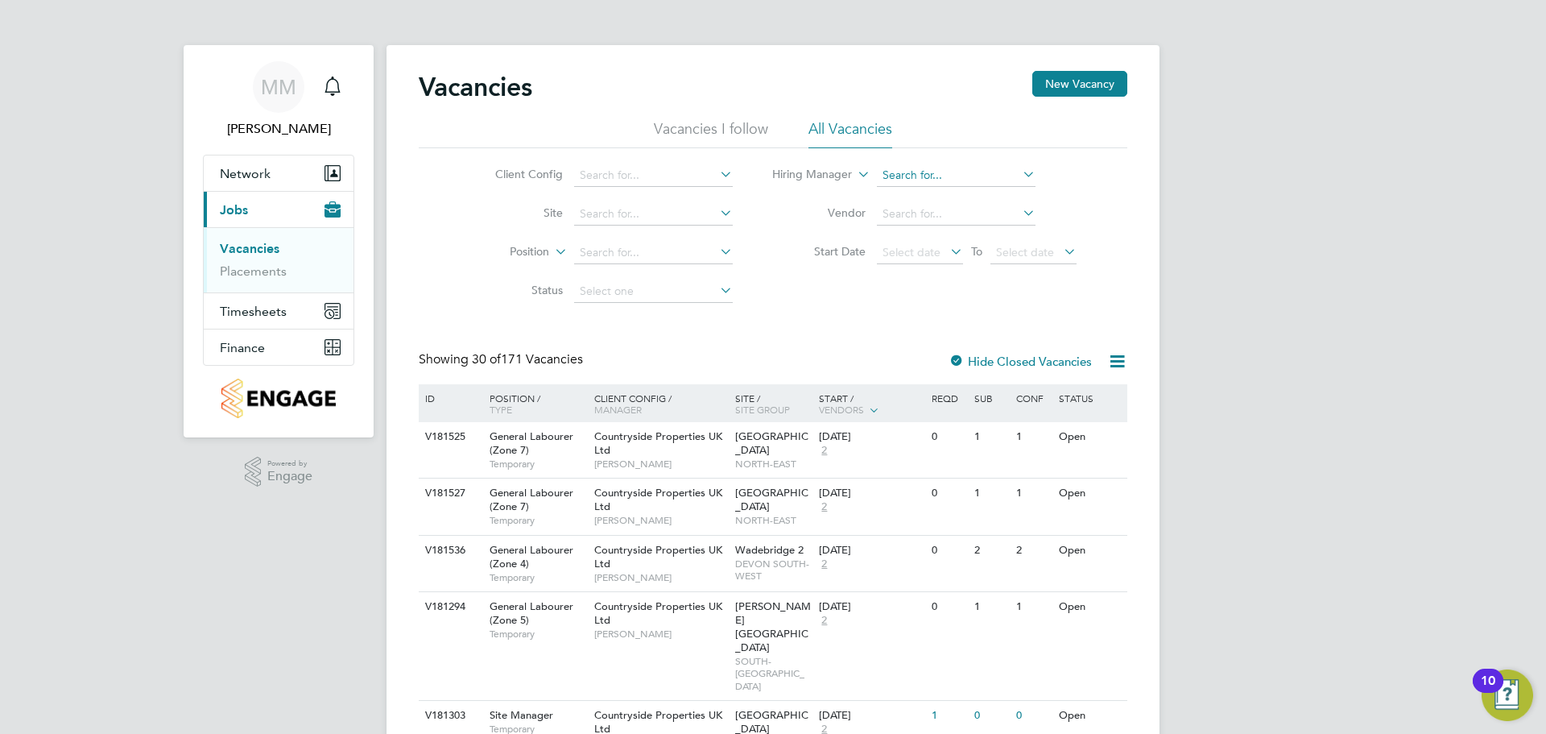
click at [930, 176] on input at bounding box center [956, 175] width 159 height 23
type input "i"
click at [916, 171] on input at bounding box center [956, 175] width 159 height 23
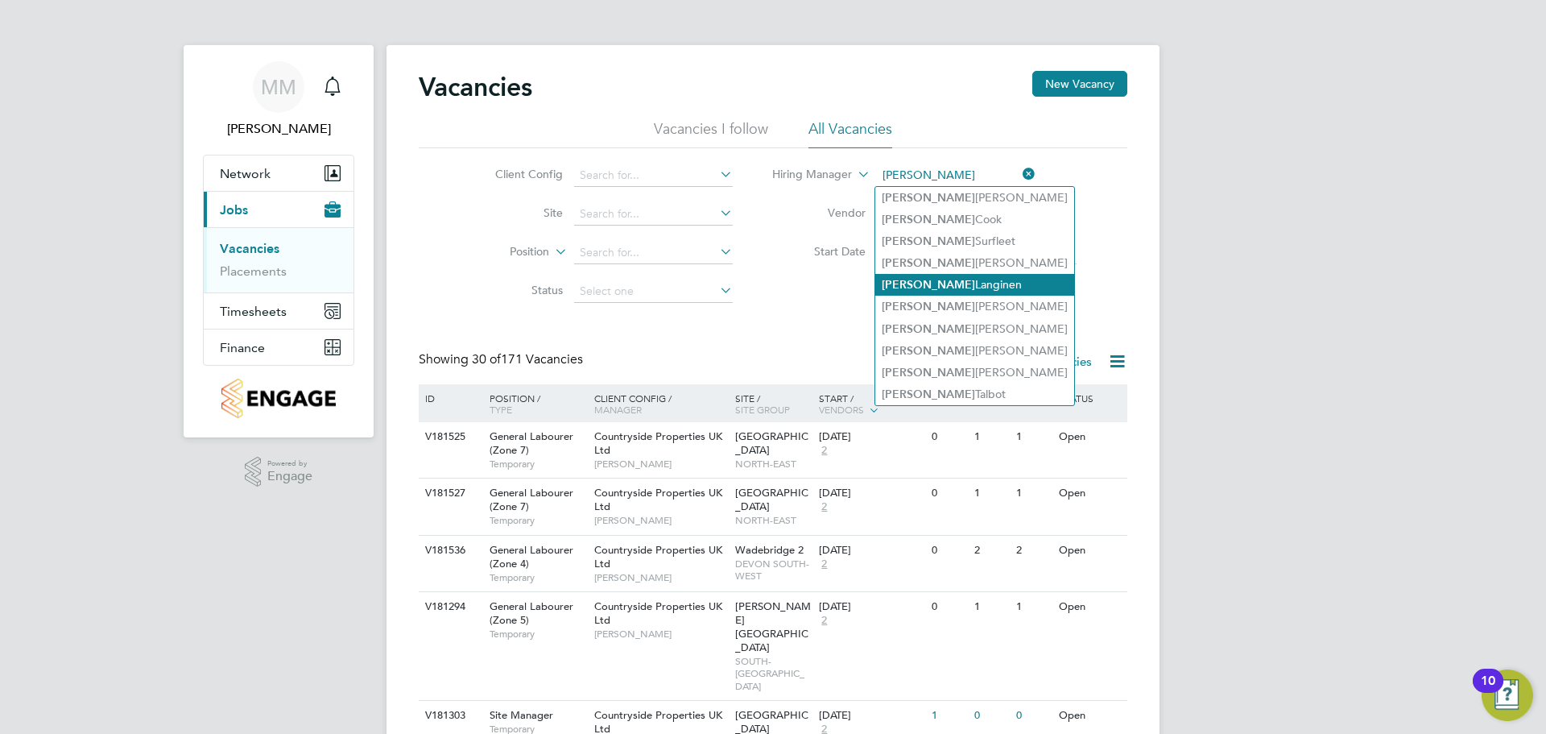
click at [942, 280] on li "[PERSON_NAME]" at bounding box center [974, 285] width 199 height 22
type input "[PERSON_NAME]"
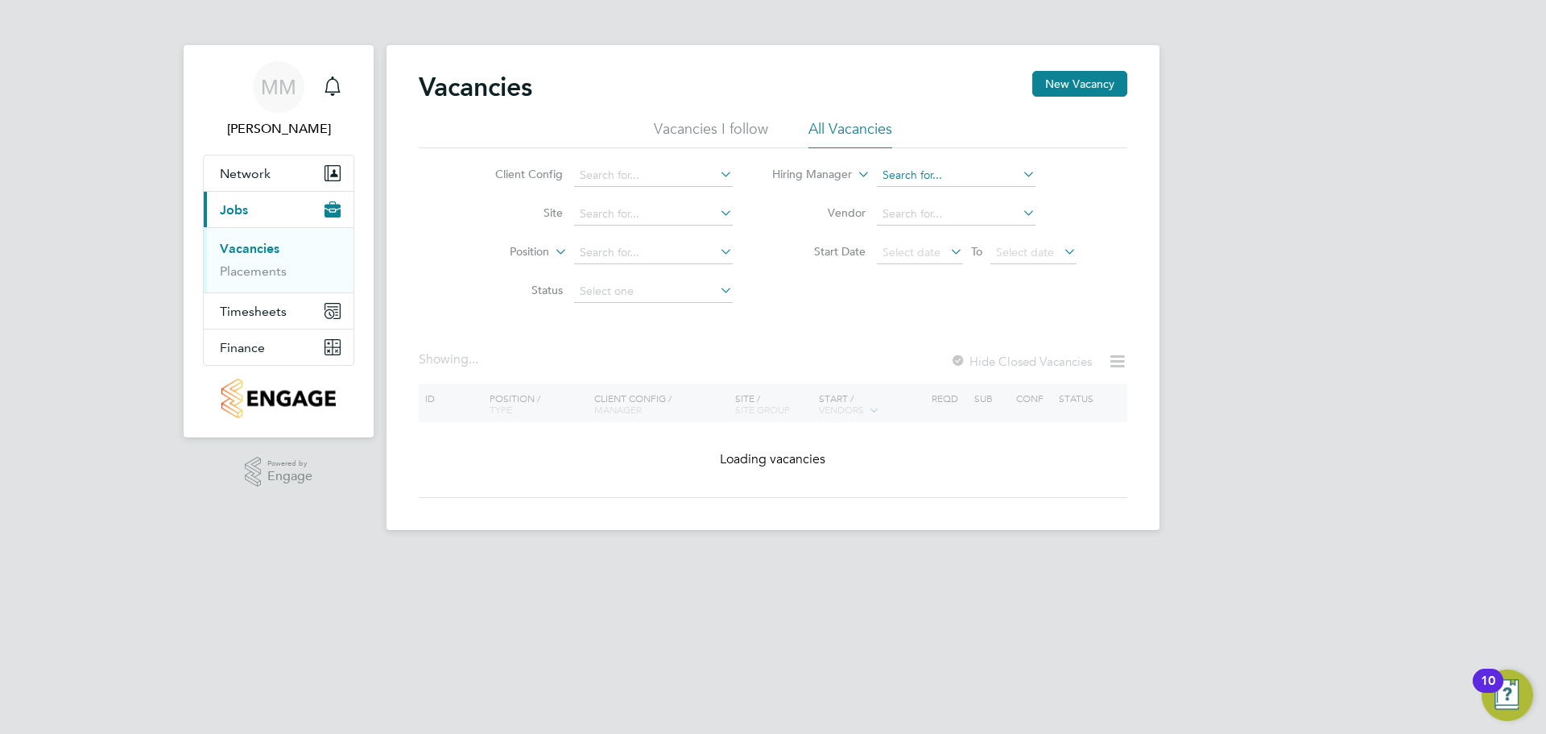
drag, startPoint x: 967, startPoint y: 185, endPoint x: 1006, endPoint y: 165, distance: 44.3
click at [970, 182] on input at bounding box center [956, 175] width 159 height 23
click at [1074, 177] on li "Hiring Manager" at bounding box center [925, 175] width 344 height 39
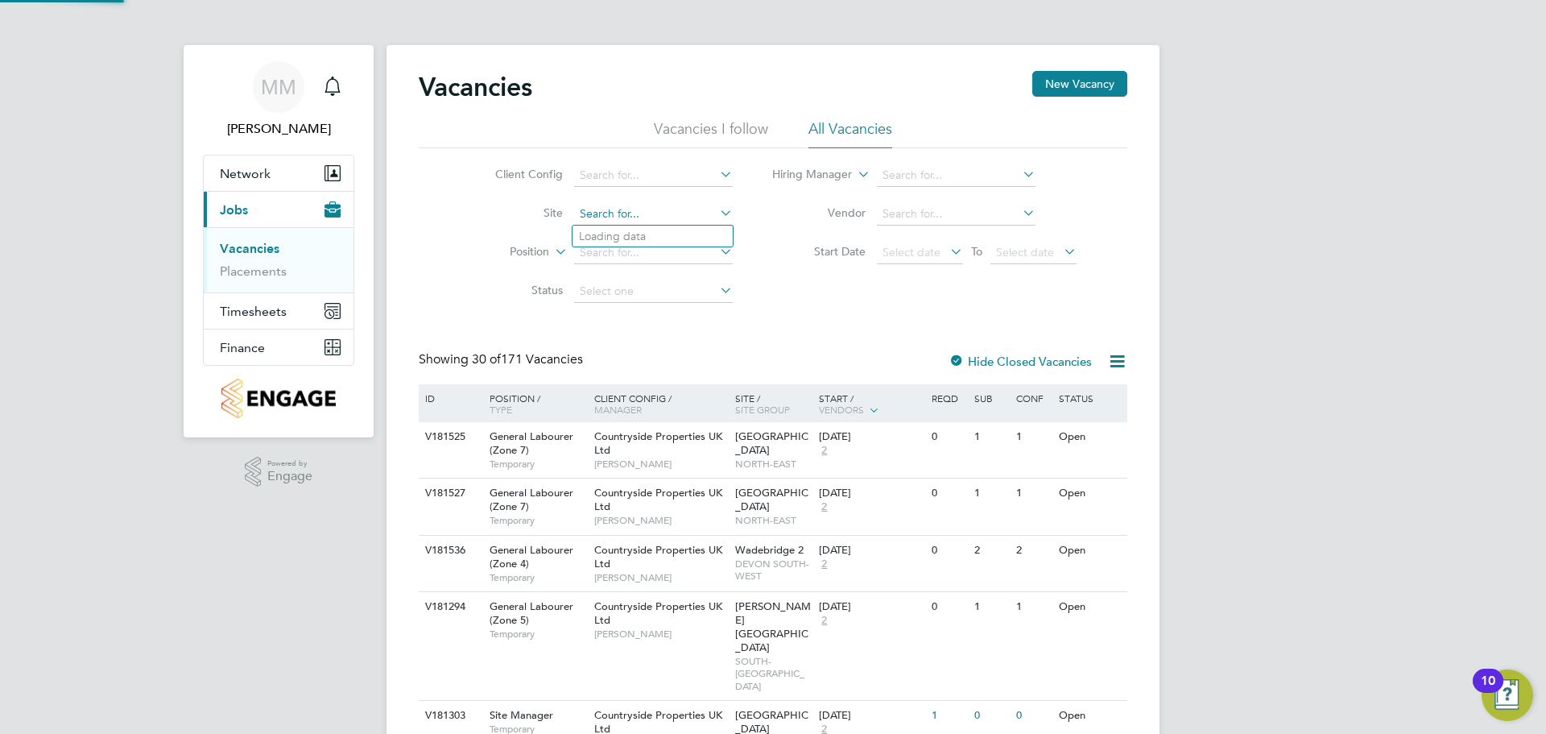
click at [613, 209] on input at bounding box center [653, 214] width 159 height 23
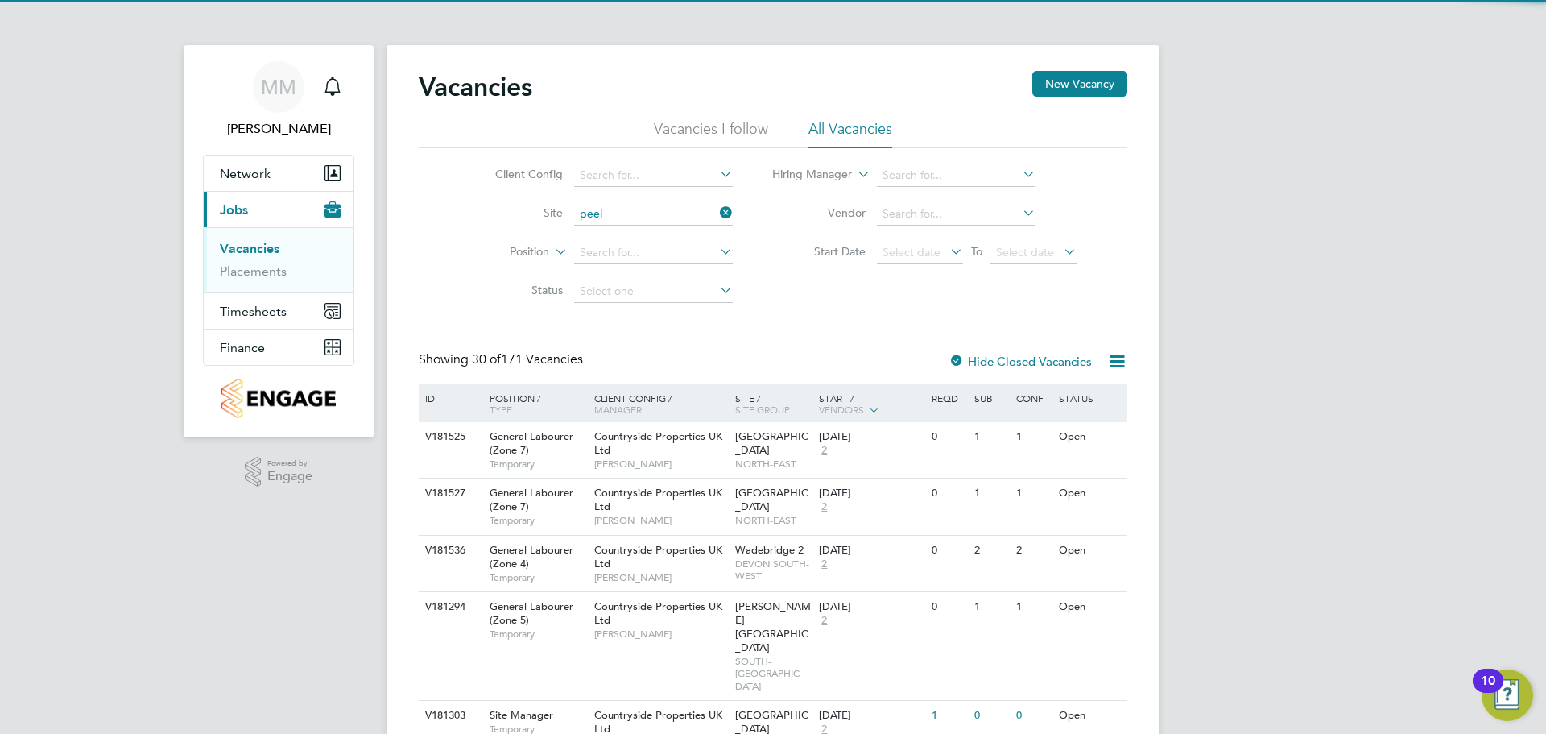
click at [632, 235] on li "Peel Phase 4" at bounding box center [653, 237] width 160 height 22
type input "Peel Phase 4"
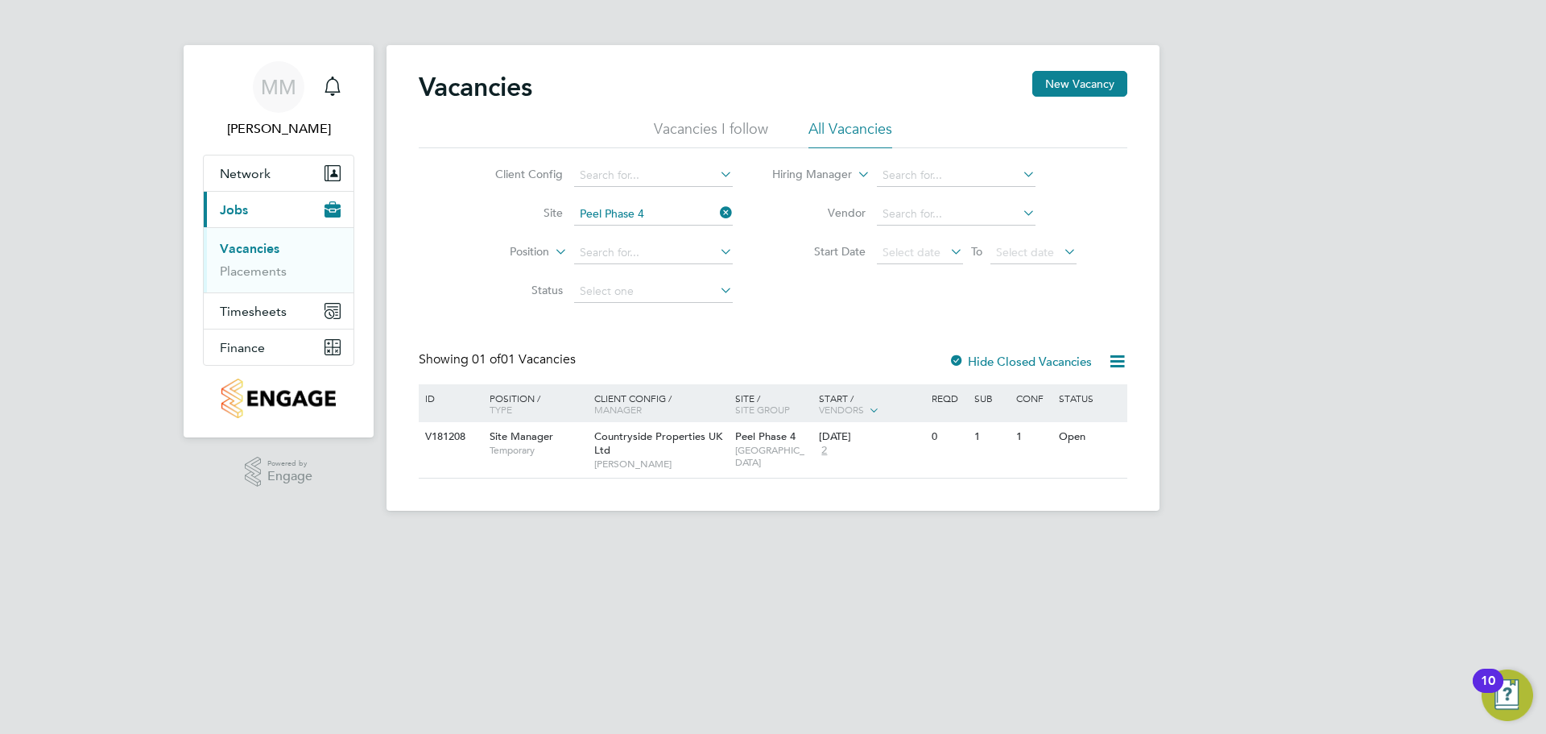
drag, startPoint x: 732, startPoint y: 211, endPoint x: 708, endPoint y: 221, distance: 26.0
click at [717, 211] on icon at bounding box center [717, 212] width 0 height 23
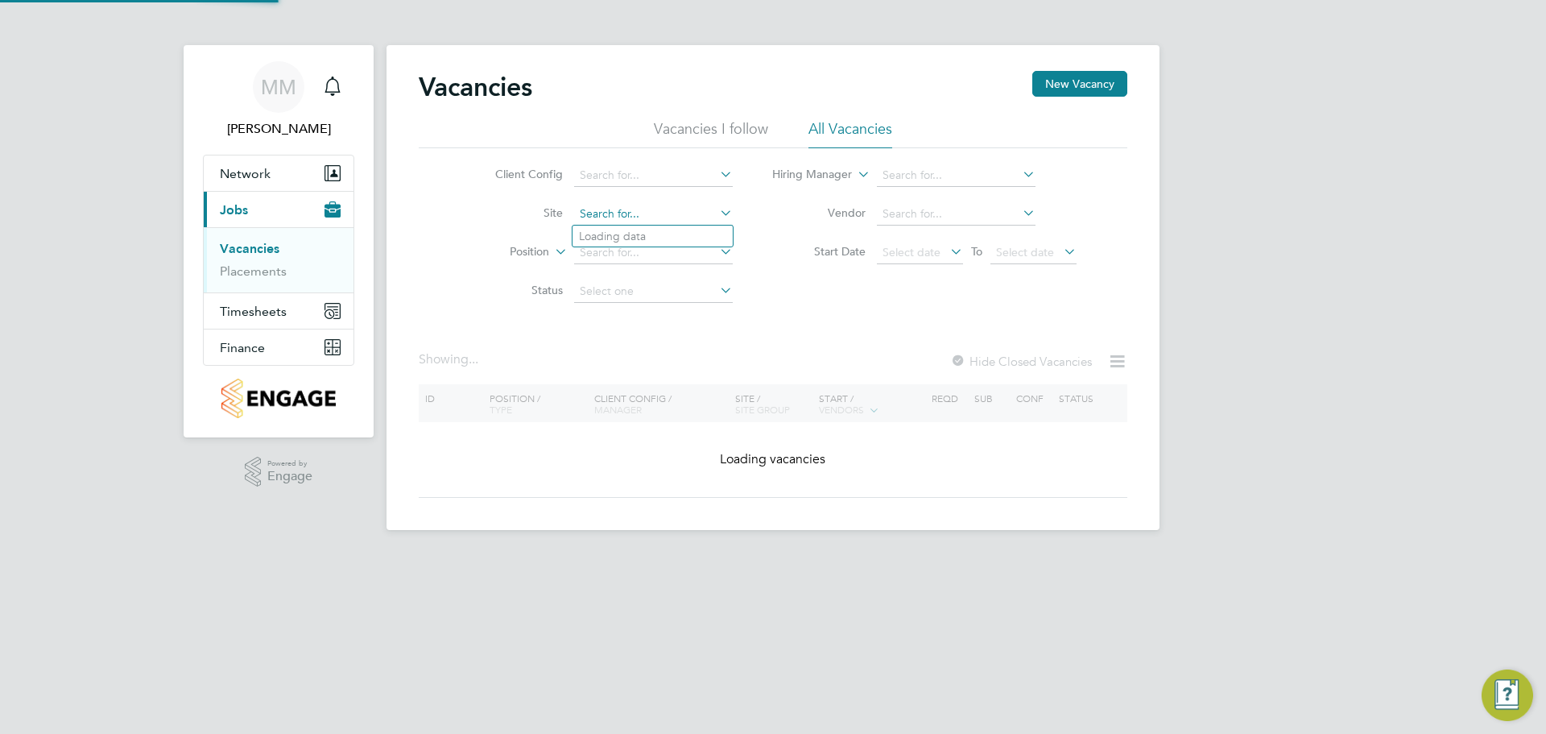
click at [708, 221] on input at bounding box center [653, 214] width 159 height 23
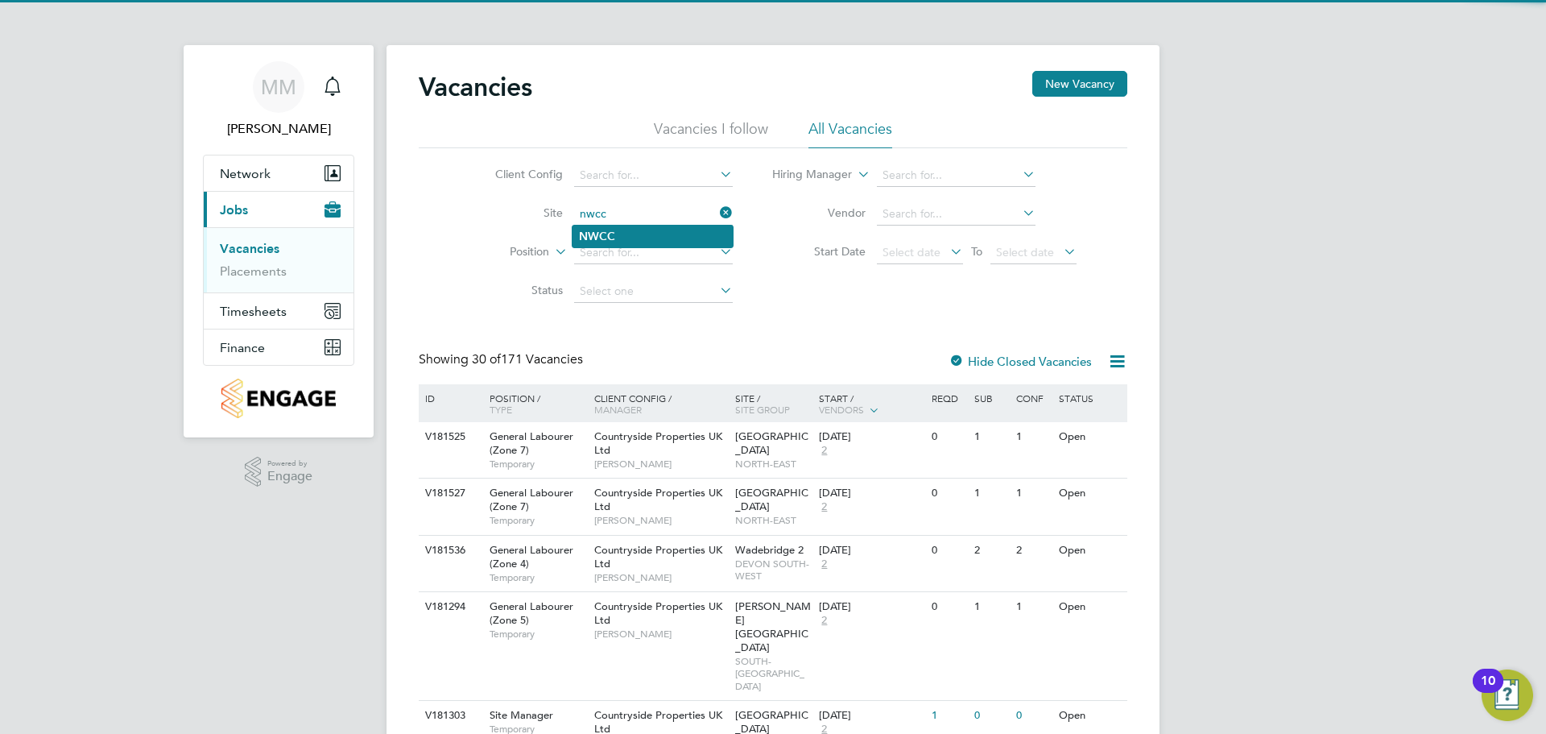
click at [664, 234] on li "NWCC" at bounding box center [653, 237] width 160 height 22
type input "NWCC"
